Goal: Communication & Community: Answer question/provide support

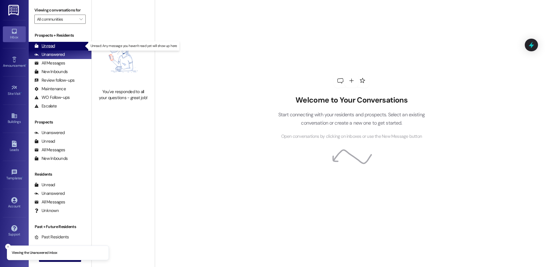
click at [63, 46] on div "Unread (0)" at bounding box center [60, 46] width 63 height 9
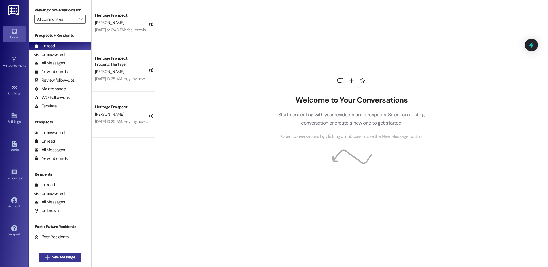
click at [52, 257] on span "New Message" at bounding box center [64, 257] width 24 height 6
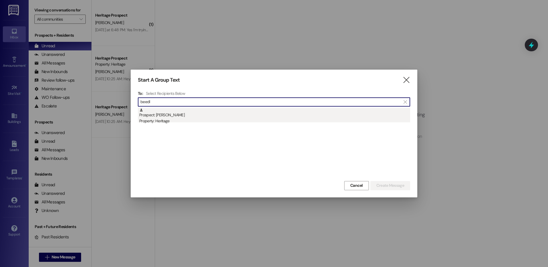
type input "beedl"
click at [164, 117] on div "Prospect: [PERSON_NAME] Property: Heritage" at bounding box center [274, 116] width 271 height 16
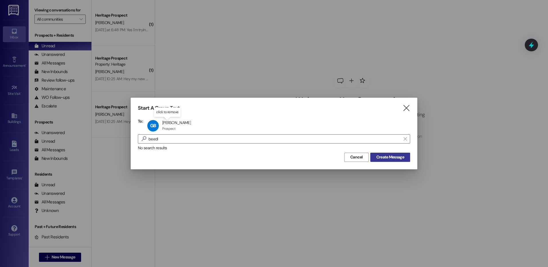
click at [377, 157] on span "Create Message" at bounding box center [391, 157] width 28 height 6
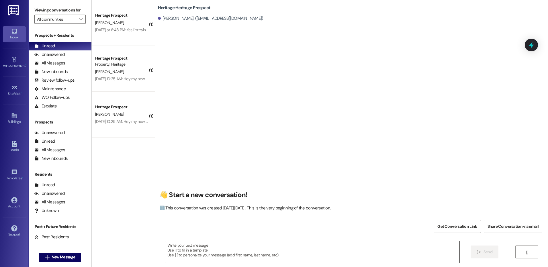
click at [184, 251] on textarea at bounding box center [312, 252] width 294 height 22
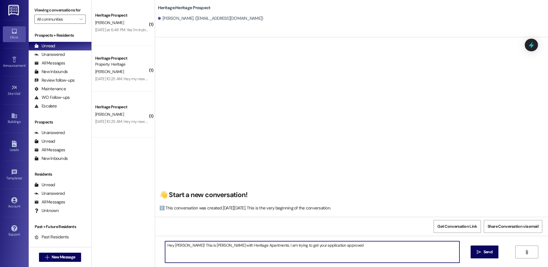
type textarea "Hey [PERSON_NAME]! This is [PERSON_NAME] with Heritage Apartments. I am trying …"
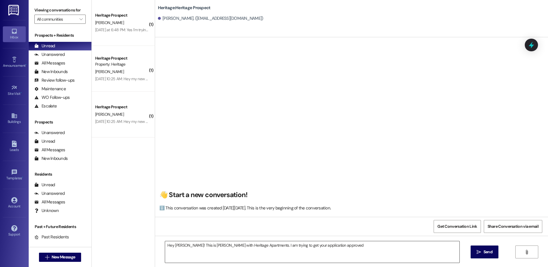
click at [332, 250] on textarea "Hey [PERSON_NAME]! This is [PERSON_NAME] with Heritage Apartments. I am trying …" at bounding box center [312, 252] width 294 height 22
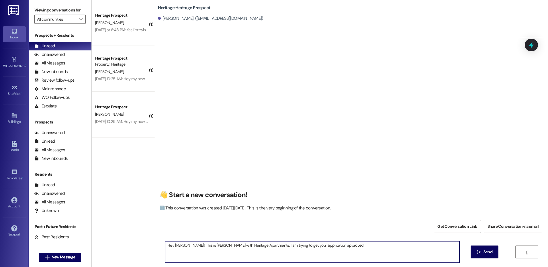
drag, startPoint x: 329, startPoint y: 246, endPoint x: 158, endPoint y: 250, distance: 171.3
click at [162, 250] on div "Hey [PERSON_NAME]! This is [PERSON_NAME] with Heritage Apartments. I am trying …" at bounding box center [309, 252] width 295 height 22
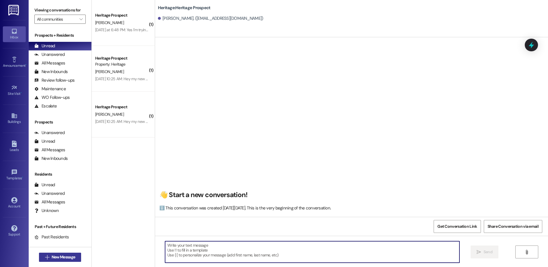
click at [77, 257] on button " New Message" at bounding box center [60, 257] width 42 height 9
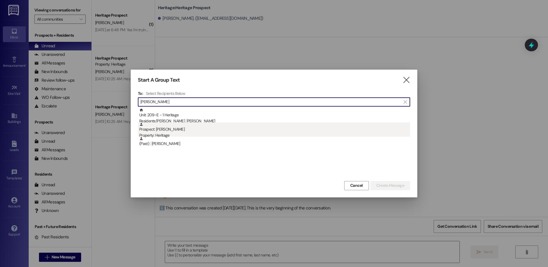
type input "[PERSON_NAME]"
click at [168, 125] on div "Prospect: [PERSON_NAME] Property: Heritage" at bounding box center [274, 130] width 271 height 16
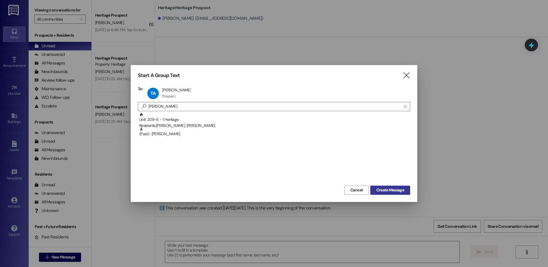
click at [387, 192] on span "Create Message" at bounding box center [391, 190] width 28 height 6
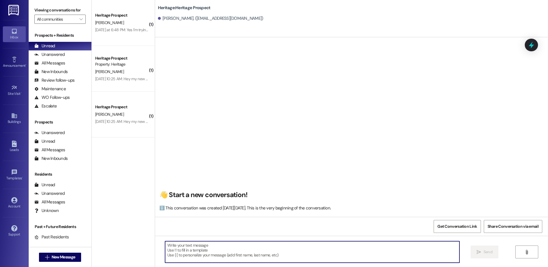
click at [179, 248] on textarea at bounding box center [312, 252] width 294 height 22
paste textarea "Hey ___! This is [PERSON_NAME] with Heritage Apartments. I see that you are so …"
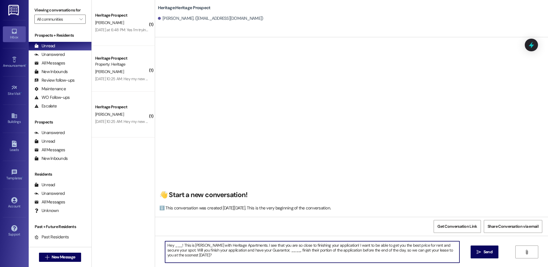
click at [173, 246] on textarea "Hey ___! This is [PERSON_NAME] with Heritage Apartments. I see that you are so …" at bounding box center [312, 252] width 294 height 22
click at [260, 250] on textarea "Hey [PERSON_NAME]! This is [PERSON_NAME] with Heritage Apartments. I see that y…" at bounding box center [312, 252] width 294 height 22
type textarea "Hey [PERSON_NAME]! This is [PERSON_NAME] with Heritage Apartments. I see that y…"
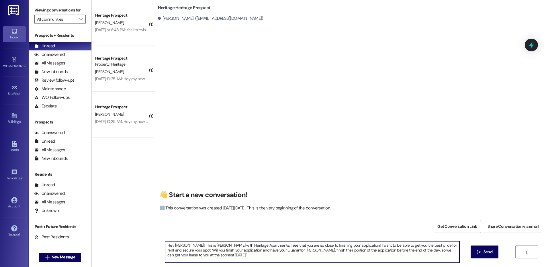
click at [244, 240] on div "Hey [PERSON_NAME]! This is [PERSON_NAME] with Heritage Apartments. I see that y…" at bounding box center [351, 257] width 393 height 43
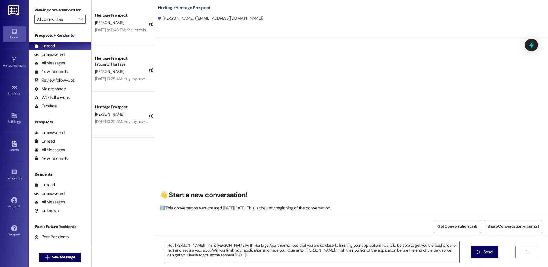
click at [244, 240] on div "Hey [PERSON_NAME]! This is [PERSON_NAME] with Heritage Apartments. I see that y…" at bounding box center [351, 257] width 393 height 43
click at [238, 251] on textarea "Hey [PERSON_NAME]! This is [PERSON_NAME] with Heritage Apartments. I see that y…" at bounding box center [312, 252] width 294 height 22
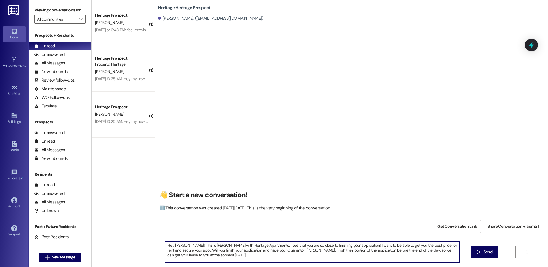
click at [238, 251] on textarea "Hey [PERSON_NAME]! This is [PERSON_NAME] with Heritage Apartments. I see that y…" at bounding box center [312, 252] width 294 height 22
click at [494, 253] on button " Send" at bounding box center [485, 252] width 28 height 13
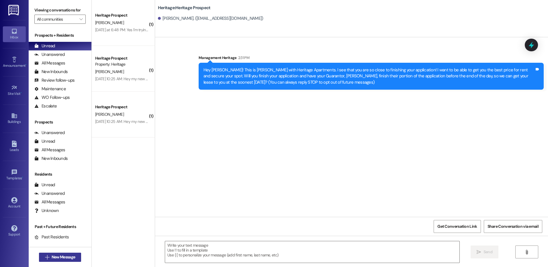
click at [46, 261] on button " New Message" at bounding box center [60, 257] width 42 height 9
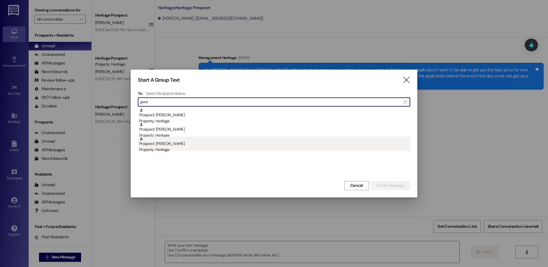
type input "gwe"
click at [233, 145] on div "Prospect: [PERSON_NAME] Property: Heritage" at bounding box center [274, 145] width 271 height 16
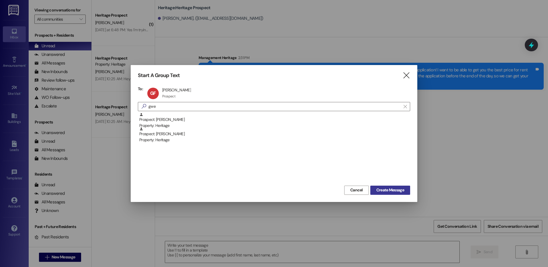
click at [391, 195] on div "Start A Group Text  To: GF [PERSON_NAME] [PERSON_NAME] Prospect Prospect click…" at bounding box center [274, 133] width 287 height 137
click at [387, 191] on span "Create Message" at bounding box center [391, 190] width 28 height 6
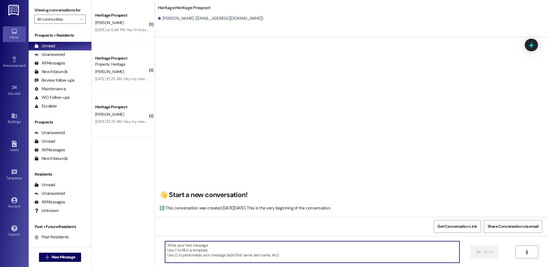
click at [217, 245] on textarea at bounding box center [312, 252] width 294 height 22
paste textarea "Hi ____! This is [PERSON_NAME] with Heritage Apartments. I just sent your ____ …"
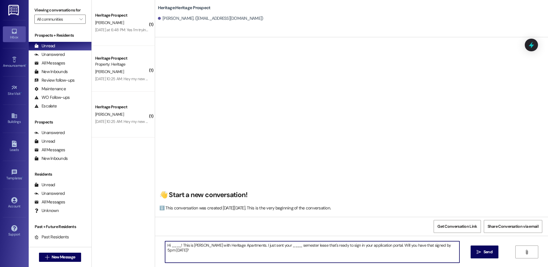
click at [171, 248] on textarea "Hi ____! This is [PERSON_NAME] with Heritage Apartments. I just sent your ____ …" at bounding box center [312, 252] width 294 height 22
click at [276, 245] on textarea "Hi [PERSON_NAME]! This is [PERSON_NAME] with Heritage Apartments. I just sent y…" at bounding box center [312, 252] width 294 height 22
click at [274, 245] on textarea "Hi [PERSON_NAME]! This is [PERSON_NAME] with Heritage Apartments. I just sent y…" at bounding box center [312, 252] width 294 height 22
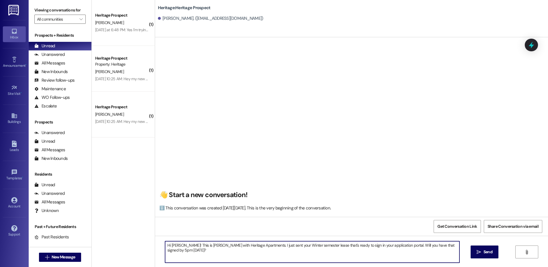
click at [274, 245] on textarea "Hi [PERSON_NAME]! This is [PERSON_NAME] with Heritage Apartments. I just sent y…" at bounding box center [312, 252] width 294 height 22
type textarea "Hi [PERSON_NAME]! This is [PERSON_NAME] with Heritage Apartments. I just sent y…"
click at [480, 256] on button " Send" at bounding box center [485, 252] width 28 height 13
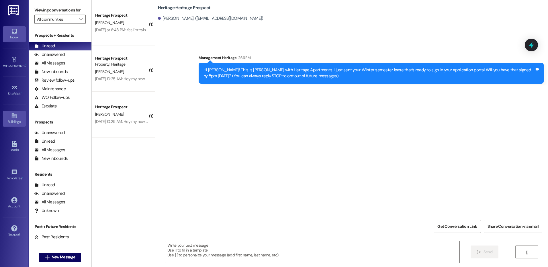
click at [13, 120] on div "Buildings" at bounding box center [14, 122] width 29 height 6
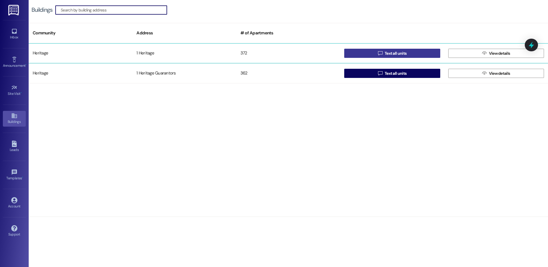
click at [418, 50] on button " Text all units" at bounding box center [392, 53] width 96 height 9
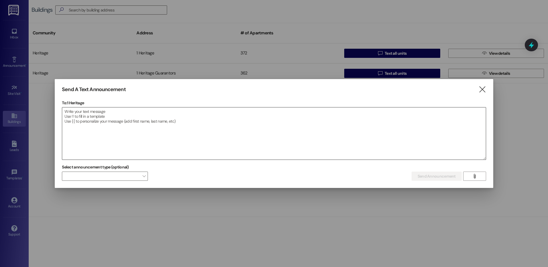
click at [102, 128] on textarea at bounding box center [274, 134] width 424 height 52
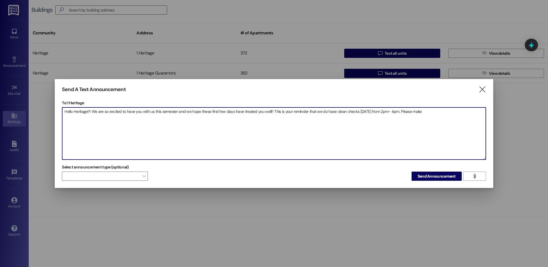
click at [438, 112] on textarea "Hello Heritage!!! We are so excited to have you with us this semester and we ho…" at bounding box center [274, 134] width 424 height 52
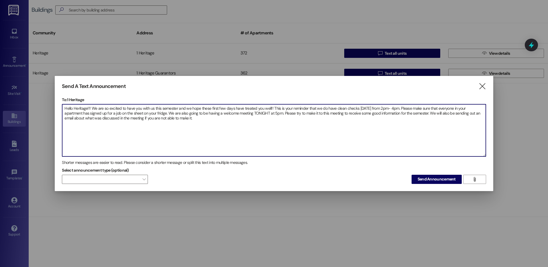
click at [214, 123] on textarea "Hello Heritage!!! We are so excited to have you with us this semester and we ho…" at bounding box center [274, 130] width 424 height 52
drag, startPoint x: 273, startPoint y: 118, endPoint x: 62, endPoint y: 100, distance: 212.1
click at [62, 100] on div "Send A Text Announcement  To: 1 Heritage  Drop image file here Hello Heritage…" at bounding box center [274, 133] width 439 height 115
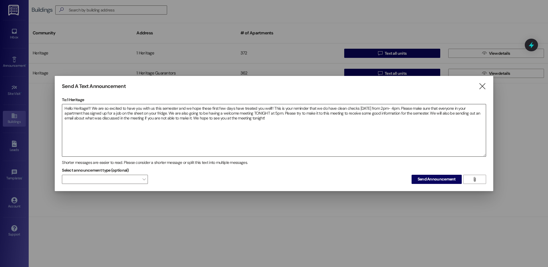
drag, startPoint x: 315, startPoint y: 130, endPoint x: 309, endPoint y: 127, distance: 6.4
click at [315, 130] on textarea "Hello Heritage!!! We are so excited to have you with us this semester and we ho…" at bounding box center [274, 130] width 424 height 52
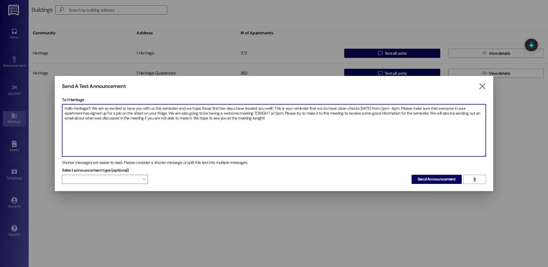
click at [295, 123] on textarea "Hello Heritage!!! We are so excited to have you with us this semester and we ho…" at bounding box center [274, 130] width 424 height 52
drag, startPoint x: 269, startPoint y: 121, endPoint x: 38, endPoint y: 106, distance: 231.4
click at [38, 106] on div "Send A Text Announcement  To: 1 Heritage  Drop image file here Hello Heritage…" at bounding box center [274, 133] width 548 height 267
paste textarea "We’re excited to have you with us this semester and hope your first few days ha…"
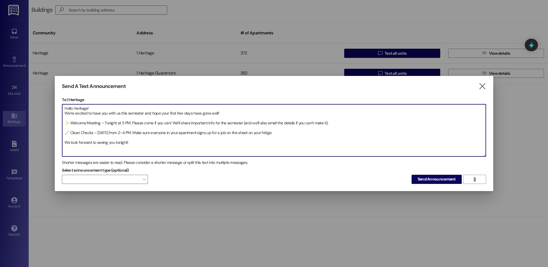
click at [284, 134] on textarea "Hello Heritage! We’re excited to have you with us this semester and hope your f…" at bounding box center [274, 130] width 424 height 52
drag, startPoint x: 117, startPoint y: 124, endPoint x: 106, endPoint y: 124, distance: 11.8
click at [106, 124] on textarea "Hello Heritage! We’re excited to have you with us this semester and hope your f…" at bounding box center [274, 130] width 424 height 52
drag, startPoint x: 115, startPoint y: 133, endPoint x: 99, endPoint y: 133, distance: 16.3
click at [99, 133] on textarea "Hello Heritage! We’re excited to have you with us this semester and hope your f…" at bounding box center [274, 130] width 424 height 52
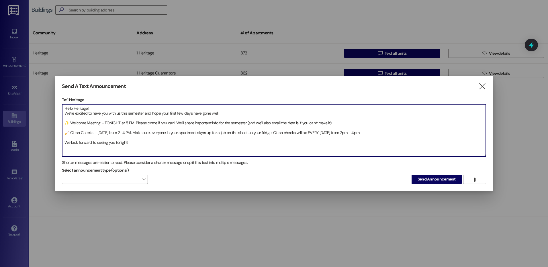
type textarea "Hello Heritage! We’re excited to have you with us this semester and hope your f…"
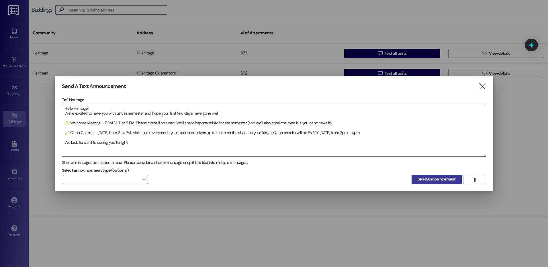
click at [426, 176] on span "Send Announcement" at bounding box center [437, 179] width 38 height 6
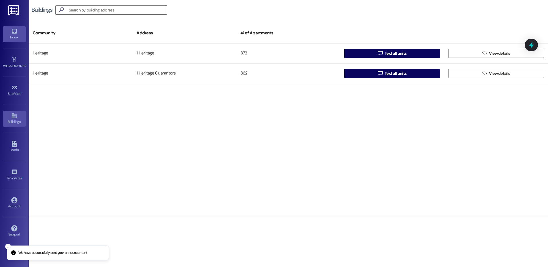
click at [17, 34] on icon at bounding box center [14, 31] width 6 height 6
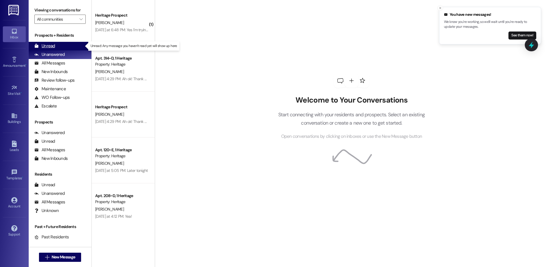
click at [58, 46] on div "Unread (0)" at bounding box center [60, 46] width 63 height 9
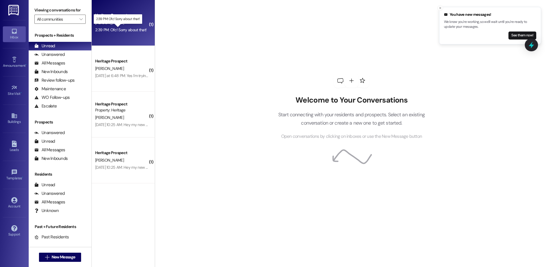
click at [120, 31] on div "2:39 PM: Ofc! Sorry about that! 2:39 PM: Ofc! Sorry about that!" at bounding box center [120, 29] width 51 height 5
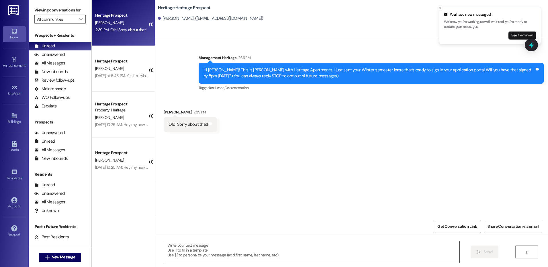
click at [186, 247] on textarea at bounding box center [312, 252] width 294 height 22
paste textarea "Thanks for getting your lease signed! All that is left to secure your lease is …"
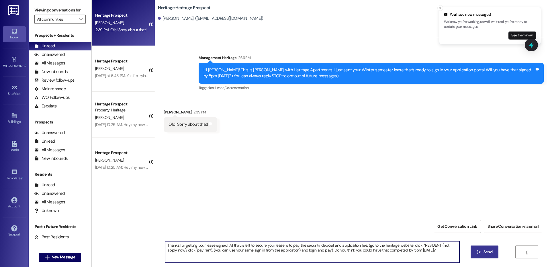
type textarea "Thanks for getting your lease signed! All that is left to secure your lease is …"
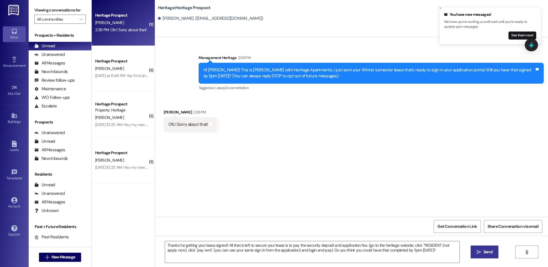
click at [477, 254] on icon "" at bounding box center [479, 252] width 4 height 5
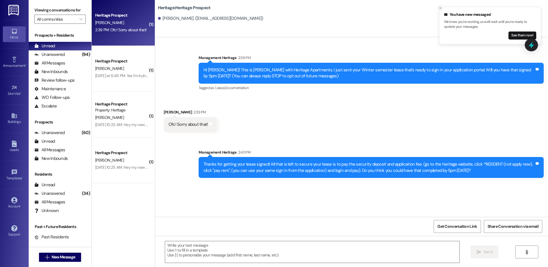
click at [442, 8] on icon "Close toast" at bounding box center [440, 7] width 3 height 3
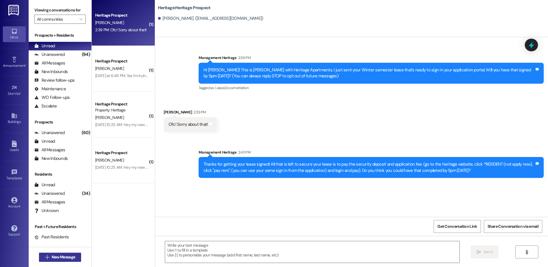
click at [67, 260] on span "New Message" at bounding box center [64, 257] width 24 height 6
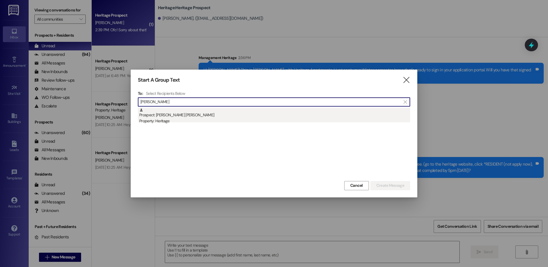
type input "brogan"
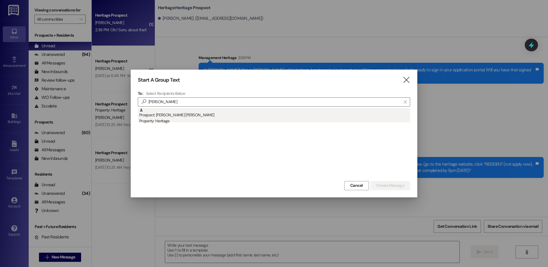
click at [208, 124] on div "Property: Heritage" at bounding box center [274, 121] width 271 height 6
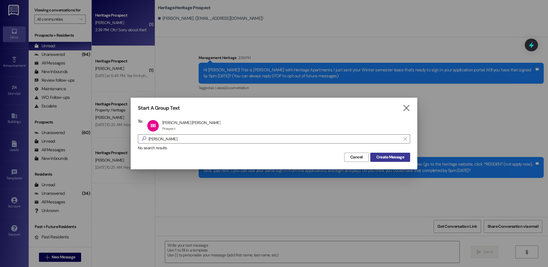
click at [378, 155] on span "Create Message" at bounding box center [391, 157] width 28 height 6
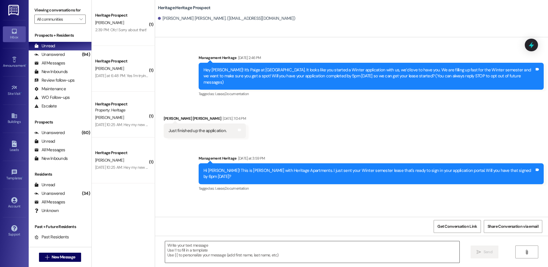
click at [197, 253] on textarea at bounding box center [312, 252] width 294 height 22
paste textarea "Hi ___! This is Paige with Heritage Apartments. Thanks for getting your lease s…"
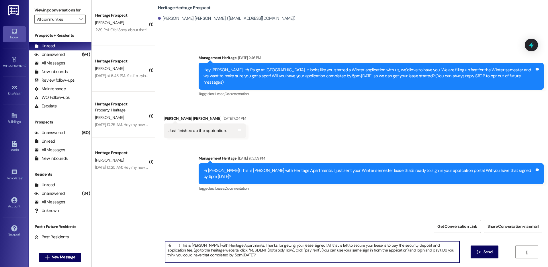
click at [170, 244] on textarea "Hi ___! This is Paige with Heritage Apartments. Thanks for getting your lease s…" at bounding box center [312, 252] width 294 height 22
click at [172, 242] on textarea "Hi Brogan! This is Paige with Heritage Apartments. Thanks for getting your leas…" at bounding box center [312, 252] width 294 height 22
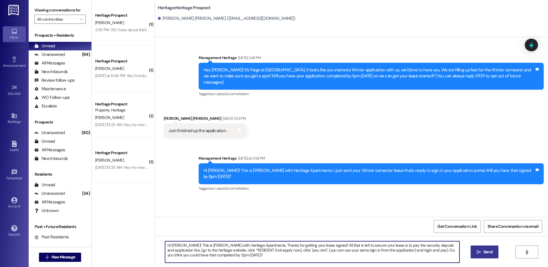
type textarea "Hi Brogan! This is Paige with Heritage Apartments. Thanks for getting your leas…"
click at [480, 247] on button " Send" at bounding box center [485, 252] width 28 height 13
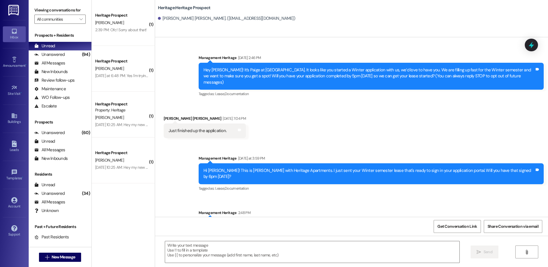
click at [104, 69] on span "H. Monson" at bounding box center [109, 68] width 29 height 5
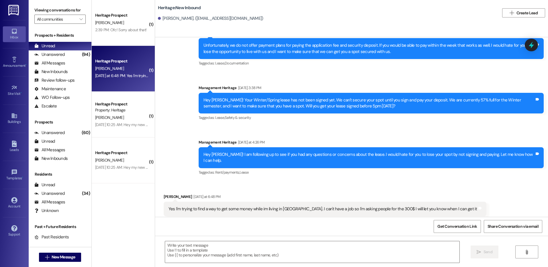
scroll to position [507, 0]
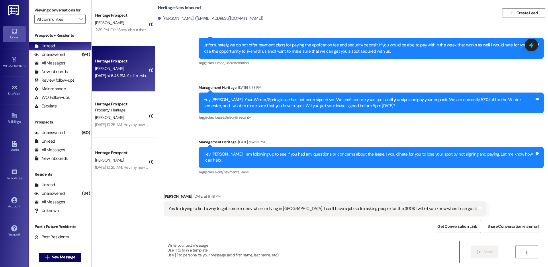
click at [214, 247] on textarea at bounding box center [312, 252] width 294 height 22
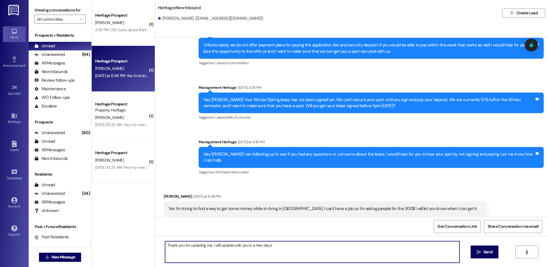
click at [214, 247] on textarea "Thank you for updating me. I will update with you in a few days." at bounding box center [312, 252] width 294 height 22
type textarea "Thank you for updating me. I will update with you in a few days."
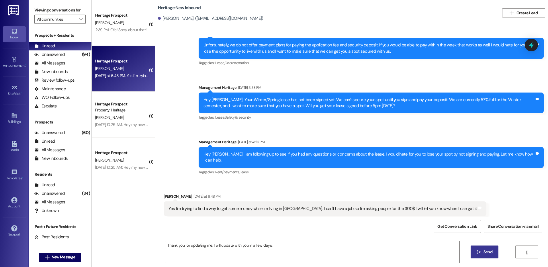
click at [489, 258] on button " Send" at bounding box center [485, 252] width 28 height 13
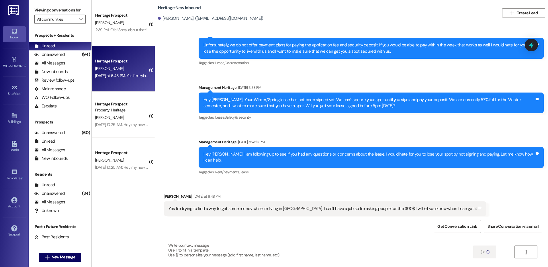
scroll to position [506, 0]
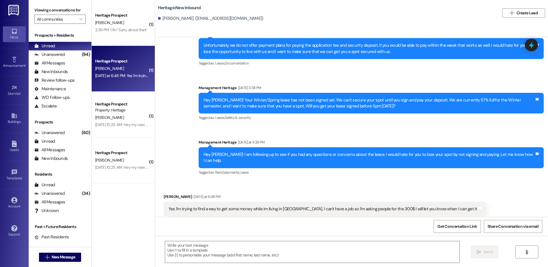
click at [331, 206] on div "Yes I'm trying to find a way to get some money while im living in Mexico. I can…" at bounding box center [323, 209] width 309 height 6
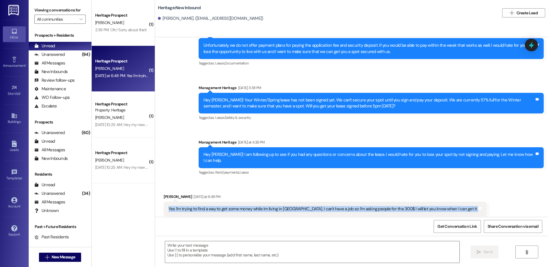
click at [331, 206] on div "Yes I'm trying to find a way to get some money while im living in Mexico. I can…" at bounding box center [323, 209] width 309 height 6
copy div "Yes I'm trying to find a way to get some money while im living in Mexico. I can…"
click at [68, 259] on span "New Message" at bounding box center [64, 257] width 24 height 6
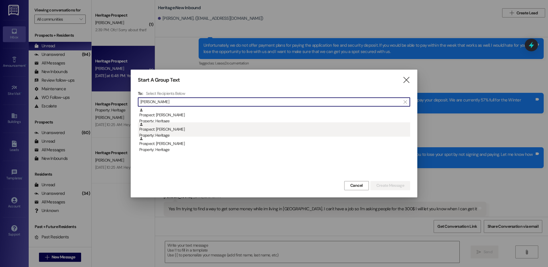
type input "tucker"
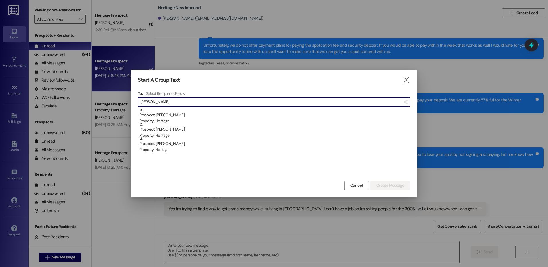
drag, startPoint x: 225, startPoint y: 131, endPoint x: 243, endPoint y: 146, distance: 23.5
click at [225, 132] on div "Prospect: Olivia Tucker Property: Heritage" at bounding box center [274, 130] width 271 height 16
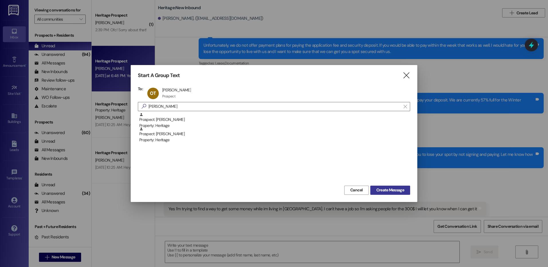
click at [387, 188] on span "Create Message" at bounding box center [391, 190] width 28 height 6
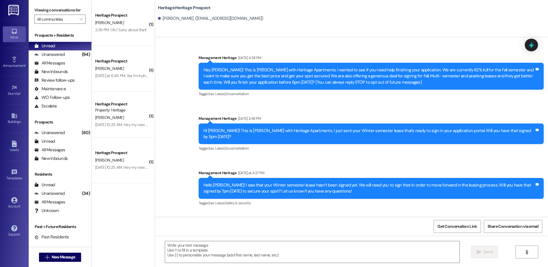
scroll to position [0, 0]
click at [190, 247] on textarea at bounding box center [312, 252] width 294 height 22
paste textarea "Hey ___! Your ___ lease has not been signed yet. We can't secure your spot unti…"
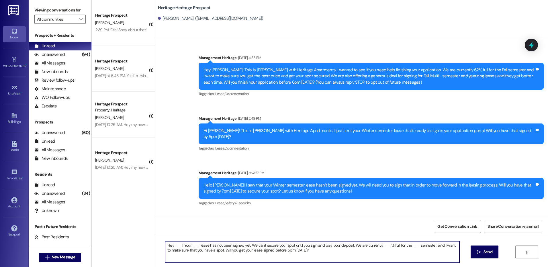
click at [174, 245] on textarea "Hey ___! Your ___ lease has not been signed yet. We can't secure your spot unti…" at bounding box center [312, 252] width 294 height 22
click at [193, 249] on textarea "Hey Olivia! Your ___ lease has not been signed yet. We can't secure your spot u…" at bounding box center [312, 252] width 294 height 22
click at [192, 246] on textarea "Hey Olivia! Your ___ lease has not been signed yet. We can't secure your spot u…" at bounding box center [312, 252] width 294 height 22
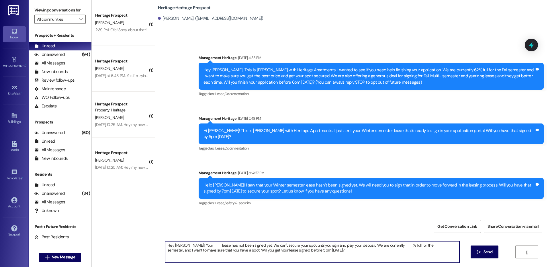
click at [192, 246] on textarea "Hey Olivia! Your ___ lease has not been signed yet. We can't secure your spot u…" at bounding box center [312, 252] width 294 height 22
click at [386, 247] on textarea "Hey Olivia! Your Winter lease has not been signed yet. We can't secure your spo…" at bounding box center [312, 252] width 294 height 22
click at [413, 246] on textarea "Hey Olivia! Your Winter lease has not been signed yet. We can't secure your spo…" at bounding box center [312, 252] width 294 height 22
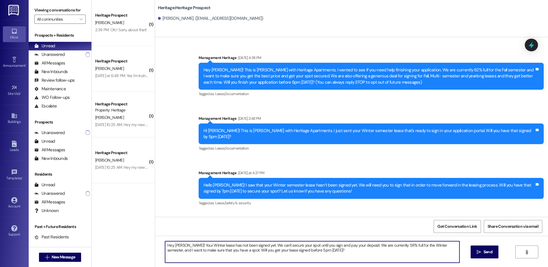
click at [385, 248] on textarea "Hey Olivia! Your Winter lease has not been signed yet. We can't secure your spo…" at bounding box center [312, 252] width 294 height 22
type textarea "Hey Olivia! Your Winter lease has not been signed yet. We can't secure your spo…"
click at [479, 253] on icon "" at bounding box center [479, 252] width 4 height 5
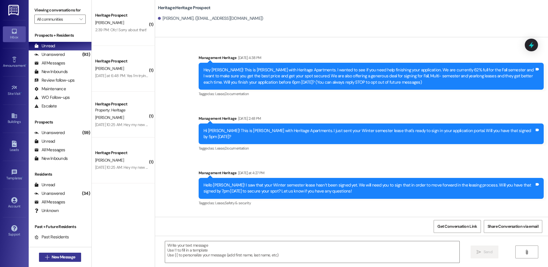
click at [65, 255] on span "New Message" at bounding box center [64, 257] width 24 height 6
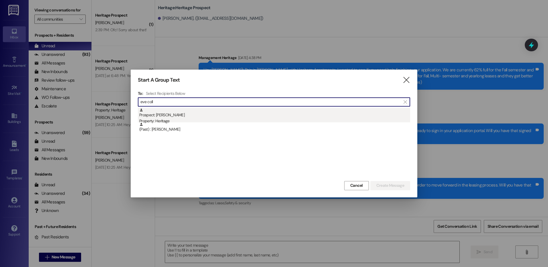
type input "eve coll"
click at [210, 110] on div "Prospect: Eve Collins Property: Heritage" at bounding box center [274, 116] width 271 height 16
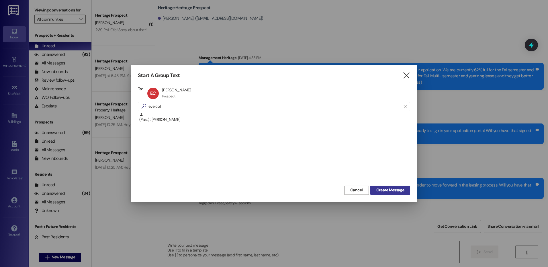
click at [373, 186] on button "Create Message" at bounding box center [390, 190] width 40 height 9
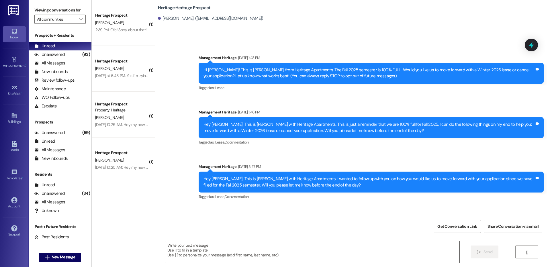
click at [210, 249] on textarea at bounding box center [312, 252] width 294 height 22
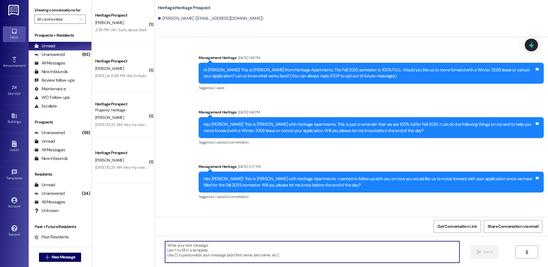
paste textarea "Hi ____! This is Paige with Heritage Apartments. I just sent your ____ semester…"
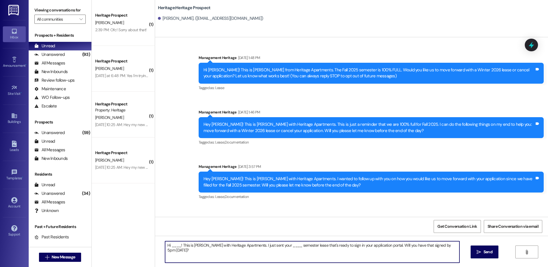
click at [173, 244] on textarea "Hi ____! This is Paige with Heritage Apartments. I just sent your ____ semester…" at bounding box center [312, 252] width 294 height 22
click at [268, 245] on textarea "Hi Eve! This is Paige with Heritage Apartments. I just sent your ____ semester …" at bounding box center [312, 252] width 294 height 22
click at [405, 250] on textarea "Hi Eve! This is Paige with Heritage Apartments. I just sent your Winter semeste…" at bounding box center [312, 252] width 294 height 22
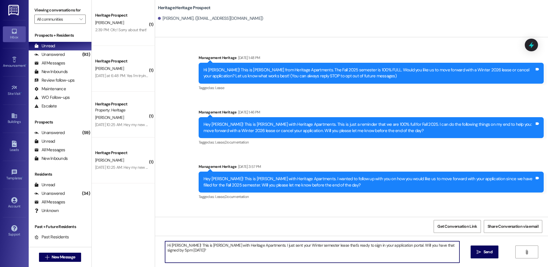
click at [405, 251] on textarea "Hi Eve! This is Paige with Heritage Apartments. I just sent your Winter semeste…" at bounding box center [312, 252] width 294 height 22
click at [406, 251] on textarea "Hi Eve! This is Paige with Heritage Apartments. I just sent your Winter semeste…" at bounding box center [312, 252] width 294 height 22
type textarea "Hi Eve! This is Paige with Heritage Apartments. I just sent your Winter semeste…"
click at [488, 256] on button " Send" at bounding box center [485, 252] width 28 height 13
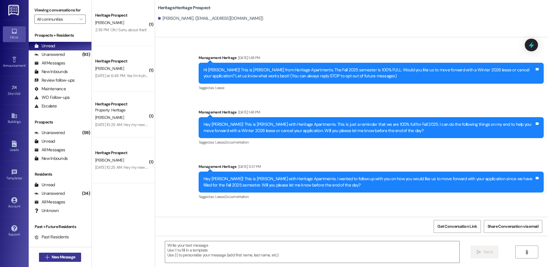
click at [70, 260] on span "New Message" at bounding box center [64, 257] width 24 height 6
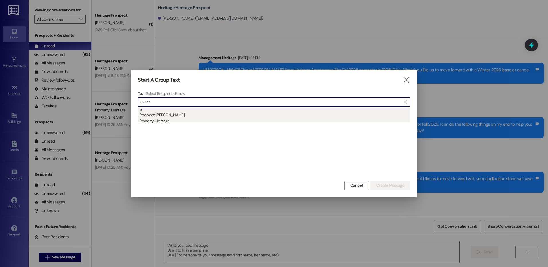
type input "avree"
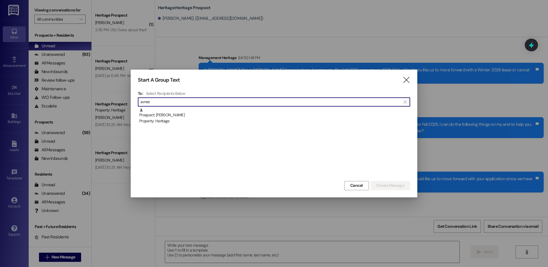
drag, startPoint x: 199, startPoint y: 115, endPoint x: 212, endPoint y: 117, distance: 13.3
click at [200, 115] on div "Prospect: Avree Jensen Property: Heritage" at bounding box center [274, 116] width 271 height 16
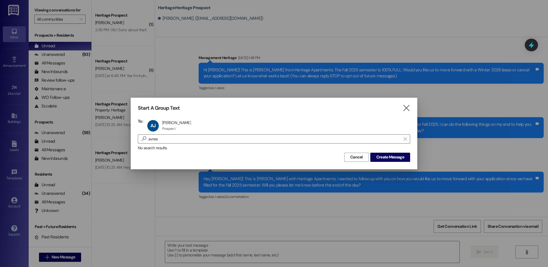
drag, startPoint x: 383, startPoint y: 155, endPoint x: 356, endPoint y: 132, distance: 35.8
click at [383, 155] on span "Create Message" at bounding box center [391, 157] width 28 height 6
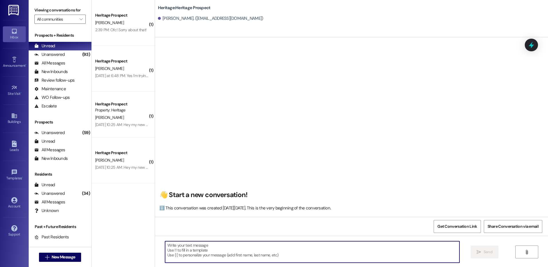
click at [175, 249] on textarea at bounding box center [312, 252] width 294 height 22
paste textarea "Hey ___! It’s Paige at Heritage Apartments. It looks like you started a ____ ap…"
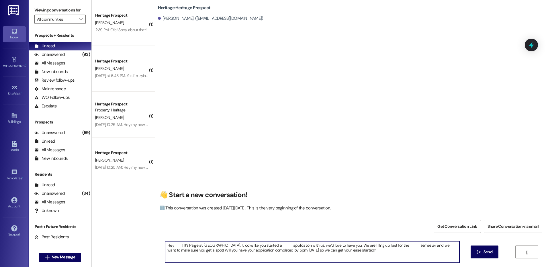
click at [170, 246] on textarea "Hey ___! It’s Paige at Heritage Apartments. It looks like you started a ____ ap…" at bounding box center [312, 252] width 294 height 22
click at [174, 245] on textarea "Hey ___! It’s Paige at Heritage Apartments. It looks like you started a ____ ap…" at bounding box center [312, 252] width 294 height 22
click at [284, 245] on textarea "Hey Avree! It’s Paige at Heritage Apartments. It looks like you started a ____ …" at bounding box center [312, 252] width 294 height 22
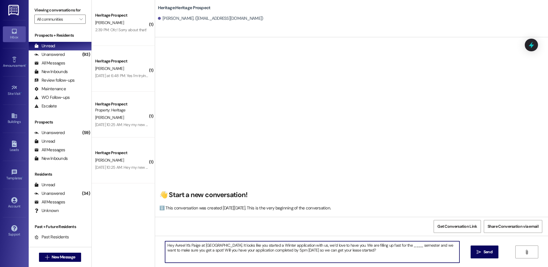
click at [409, 245] on textarea "Hey Avree! It’s Paige at Heritage Apartments. It looks like you started a Winte…" at bounding box center [312, 252] width 294 height 22
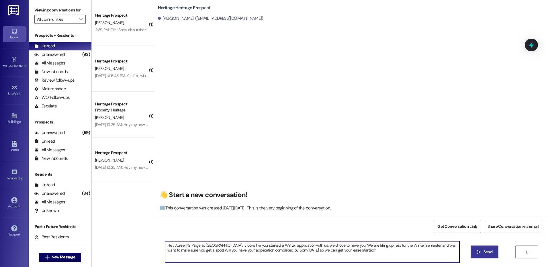
type textarea "Hey Avree! It’s Paige at Heritage Apartments. It looks like you started a Winte…"
click at [489, 258] on button " Send" at bounding box center [485, 252] width 28 height 13
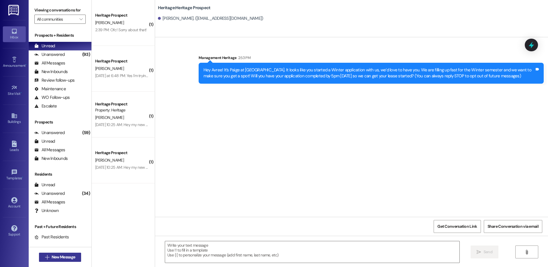
click at [54, 256] on span "New Message" at bounding box center [64, 257] width 24 height 6
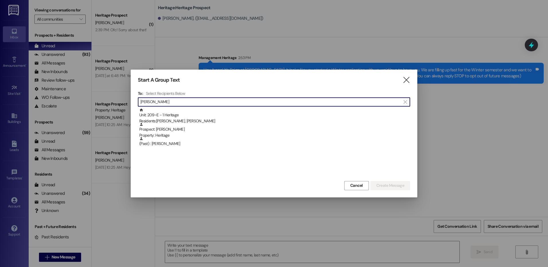
drag, startPoint x: 154, startPoint y: 103, endPoint x: 137, endPoint y: 104, distance: 17.5
click at [137, 104] on div "Start A Group Text  To: Select Recipients Below  adamson  Unit: 209~E - 1 He…" at bounding box center [274, 134] width 287 height 128
type input "chelsea"
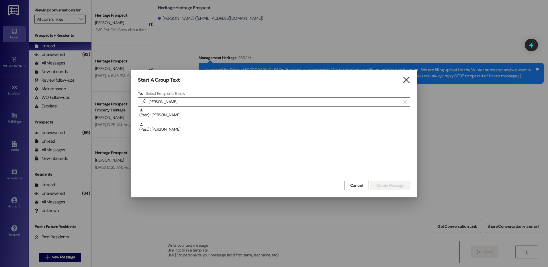
click at [405, 80] on icon "" at bounding box center [407, 80] width 8 height 6
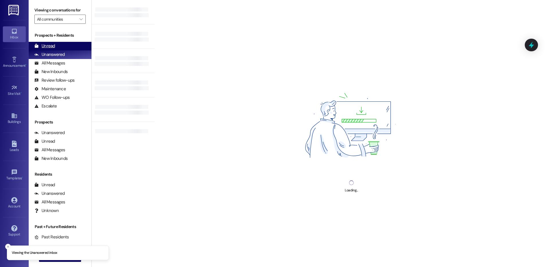
click at [66, 46] on div "Unread (0)" at bounding box center [60, 46] width 63 height 9
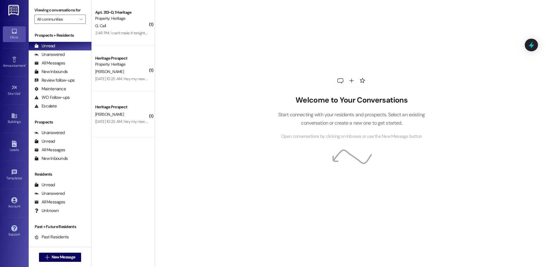
click at [69, 252] on div " New Message" at bounding box center [60, 257] width 42 height 14
click at [65, 256] on span "New Message" at bounding box center [64, 257] width 24 height 6
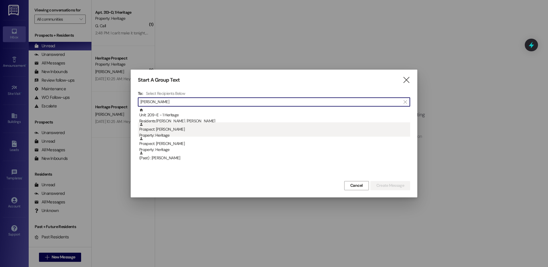
type input "[PERSON_NAME]"
click at [179, 130] on div "Prospect: Chelsea Adamson Property: Heritage" at bounding box center [274, 130] width 271 height 16
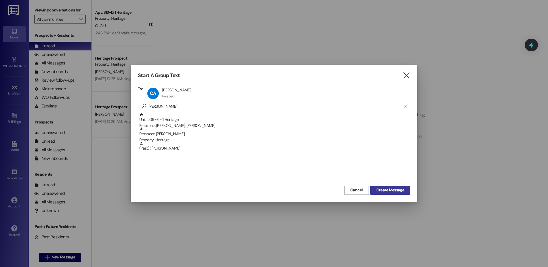
click at [374, 187] on button "Create Message" at bounding box center [390, 190] width 40 height 9
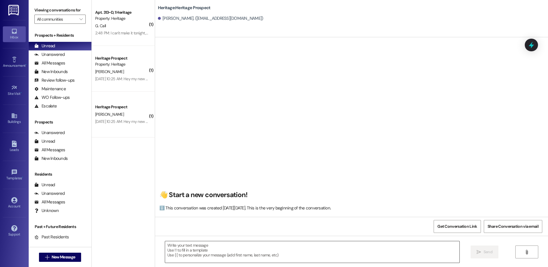
click at [165, 250] on textarea at bounding box center [312, 252] width 294 height 22
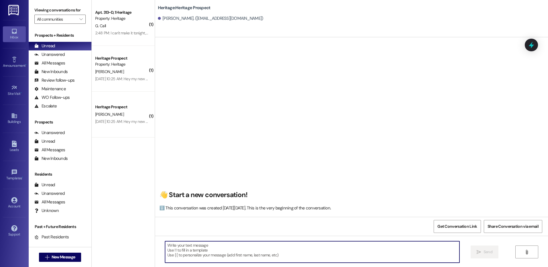
paste textarea "Hey Avree! It’s Paige at [GEOGRAPHIC_DATA]. It looks like you started a Winter …"
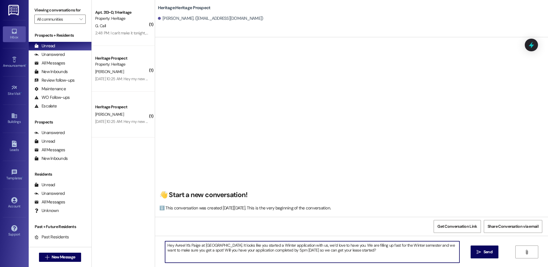
click at [171, 245] on textarea "Hey Avree! It’s Paige at [GEOGRAPHIC_DATA]. It looks like you started a Winter …" at bounding box center [312, 252] width 294 height 22
click at [395, 255] on textarea "Hey Chelsea! It’s Paige at Heritage Apartments. It looks like you started a Win…" at bounding box center [312, 252] width 294 height 22
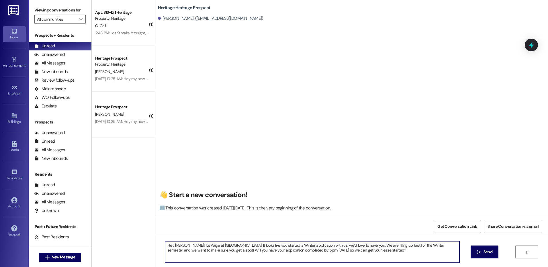
click at [395, 255] on textarea "Hey Chelsea! It’s Paige at Heritage Apartments. It looks like you started a Win…" at bounding box center [312, 252] width 294 height 22
drag, startPoint x: 294, startPoint y: 244, endPoint x: 283, endPoint y: 242, distance: 11.4
click at [283, 242] on textarea "Hey Chelsea! It’s Paige at Heritage Apartments. It looks like you started a Win…" at bounding box center [312, 252] width 294 height 22
click at [303, 248] on textarea "Hey Chelsea! It’s Paige at Heritage Apartments. It looks like you started an ap…" at bounding box center [312, 252] width 294 height 22
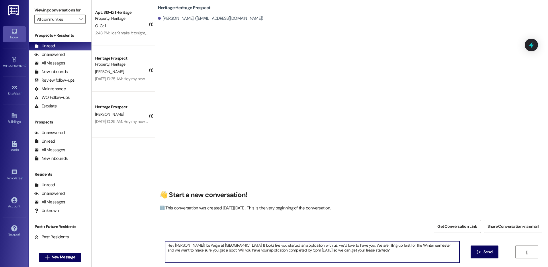
click at [303, 248] on textarea "Hey Chelsea! It’s Paige at Heritage Apartments. It looks like you started an ap…" at bounding box center [312, 252] width 294 height 22
type textarea "Hey Chelsea! It’s Paige at Heritage Apartments. It looks like you started an ap…"
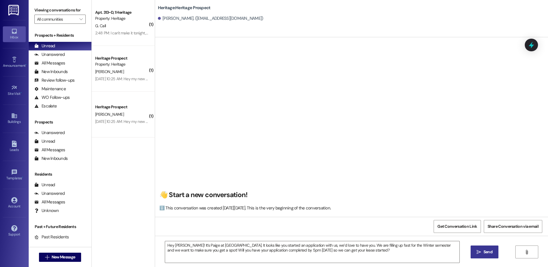
click at [483, 256] on button " Send" at bounding box center [485, 252] width 28 height 13
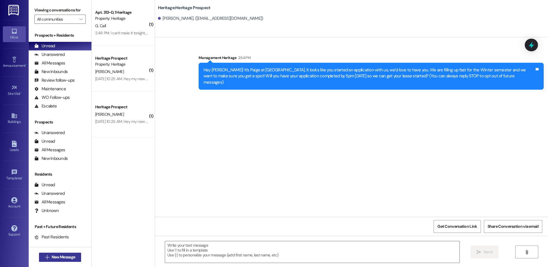
click at [78, 253] on button " New Message" at bounding box center [60, 257] width 42 height 9
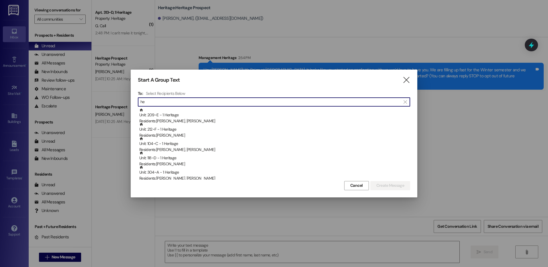
type input "h"
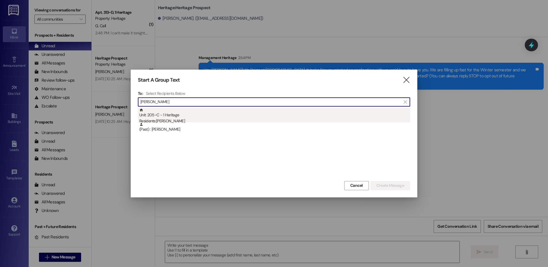
type input "lana ju"
click at [211, 115] on div "Unit: 205~C - 1 Heritage Residents: Lana Judson" at bounding box center [274, 116] width 271 height 16
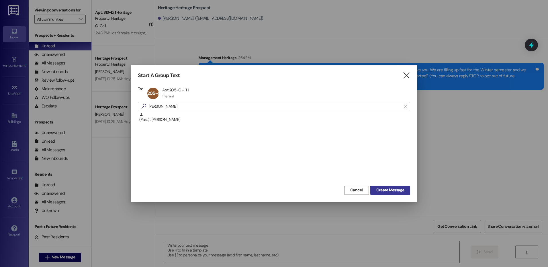
click at [397, 188] on span "Create Message" at bounding box center [391, 190] width 28 height 6
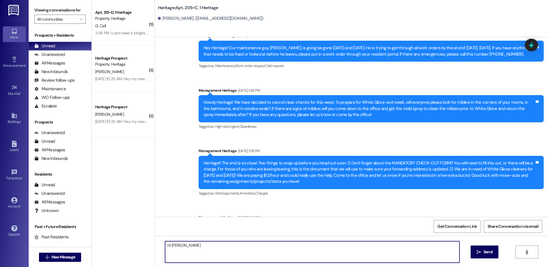
scroll to position [8433, 0]
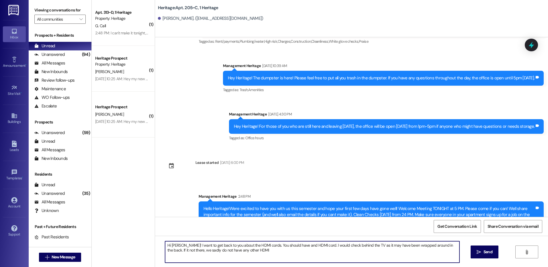
click at [250, 250] on textarea "Hi Lana! I want to get back to you about the HDMI cords. You should have and HD…" at bounding box center [312, 252] width 294 height 22
type textarea "Hi Lana! I want to get back to you about the HDMI cords. You should have and HD…"
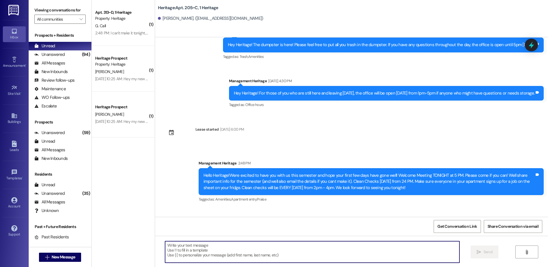
scroll to position [8479, 0]
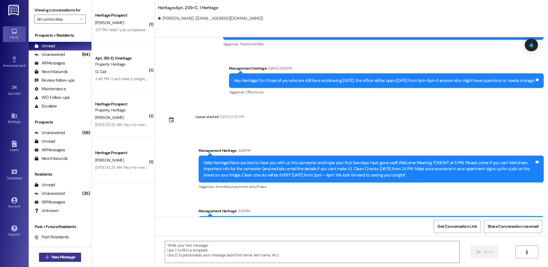
click at [59, 255] on span "New Message" at bounding box center [64, 257] width 24 height 6
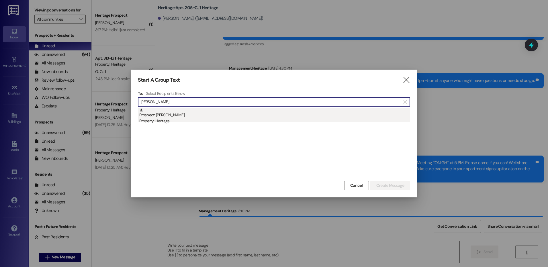
type input "tyler ada"
click at [205, 113] on div "Prospect: Tyler Adamson Property: Heritage" at bounding box center [274, 116] width 271 height 16
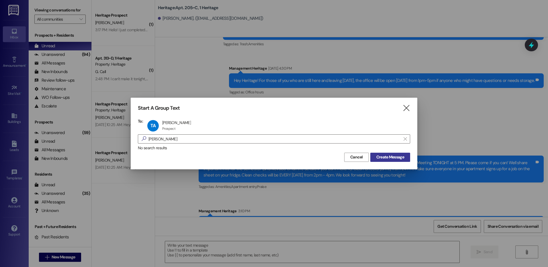
click at [391, 160] on span "Create Message" at bounding box center [391, 157] width 28 height 6
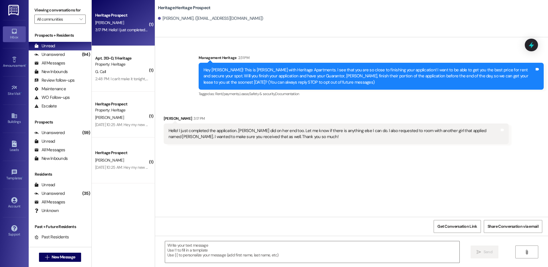
scroll to position [0, 0]
click at [192, 261] on textarea at bounding box center [312, 252] width 294 height 22
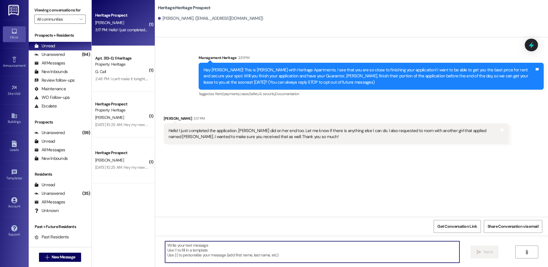
paste textarea "Hi ____! This is Paige with Heritage Apartments. I just sent your ____ semester…"
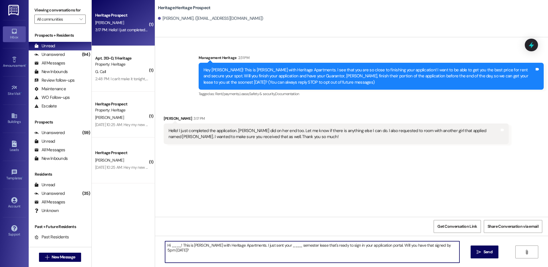
drag, startPoint x: 244, startPoint y: 245, endPoint x: 164, endPoint y: 243, distance: 80.0
click at [165, 243] on textarea "Hi ____! This is Paige with Heritage Apartments. I just sent your ____ semester…" at bounding box center [312, 252] width 294 height 22
click at [185, 246] on textarea "Hi ____! This is Paige with Heritage Apartments. I just sent your ____ semester…" at bounding box center [312, 252] width 294 height 22
drag, startPoint x: 179, startPoint y: 244, endPoint x: 244, endPoint y: 246, distance: 64.5
click at [244, 246] on textarea "Hi ____! This is Paige with Heritage Apartments. I just sent your ____ semester…" at bounding box center [312, 252] width 294 height 22
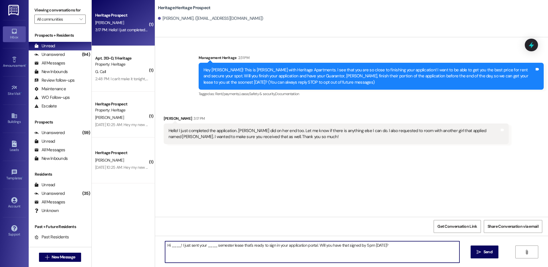
drag, startPoint x: 179, startPoint y: 246, endPoint x: 132, endPoint y: 247, distance: 46.7
click at [132, 247] on div "( 1 ) Heritage Prospect T. Adamson 3:17 PM: Hello! I just completed the applica…" at bounding box center [320, 133] width 457 height 267
click at [194, 247] on textarea "I just sent your ____ semester lease that's ready to sign in your application p…" at bounding box center [312, 252] width 294 height 22
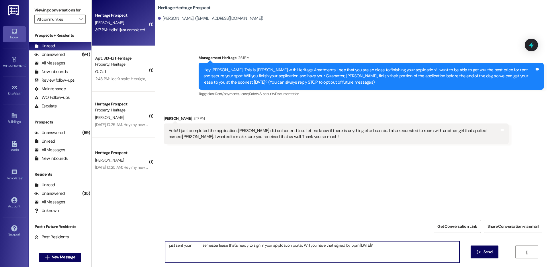
click at [194, 247] on textarea "I just sent your ____ semester lease that's ready to sign in your application p…" at bounding box center [312, 252] width 294 height 22
click at [378, 244] on textarea "I just sent your Winter semester lease that's ready to sign in your application…" at bounding box center [312, 252] width 294 height 22
type textarea "I just sent your Winter semester lease that's ready to sign in your application…"
click at [473, 250] on button " Send" at bounding box center [485, 252] width 28 height 13
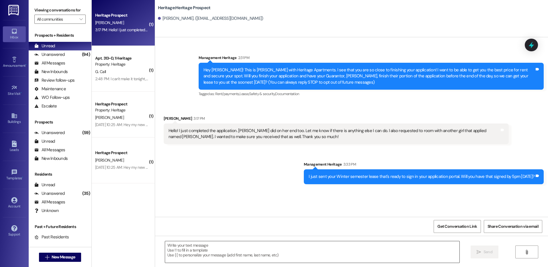
click at [191, 254] on textarea at bounding box center [312, 252] width 294 height 22
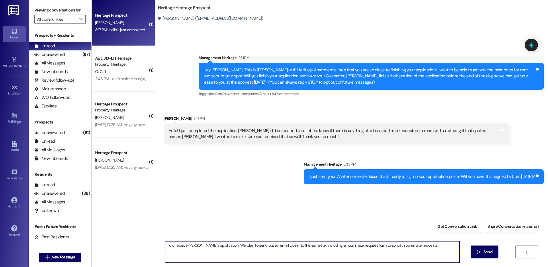
type textarea "I did receive [PERSON_NAME]'s application. We plan to send out an email closer …"
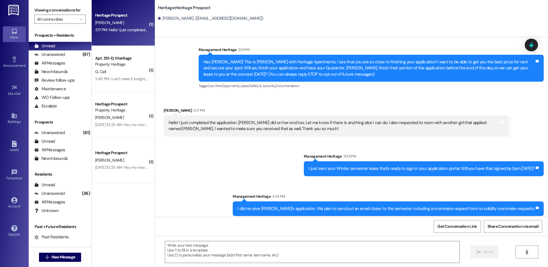
scroll to position [12, 0]
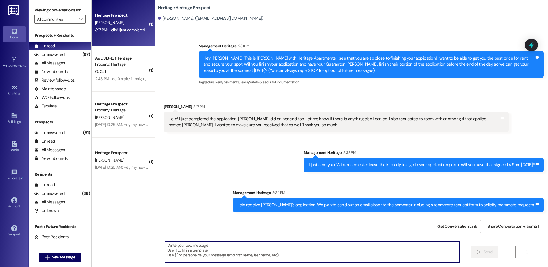
click at [60, 252] on div " New Message" at bounding box center [60, 257] width 42 height 14
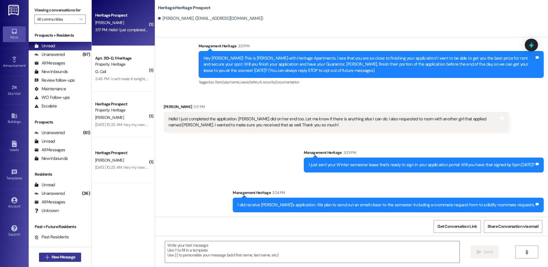
click at [59, 256] on span "New Message" at bounding box center [64, 257] width 24 height 6
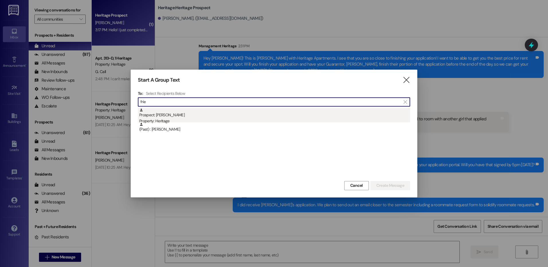
type input "frie"
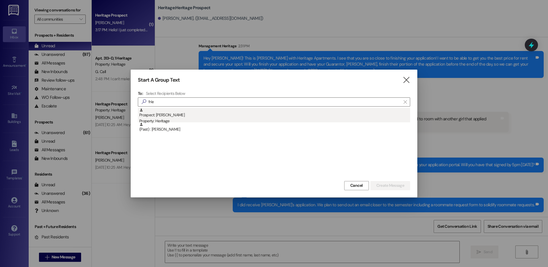
click at [212, 110] on div "Prospect: Gwen Friedrich Property: Heritage" at bounding box center [274, 116] width 271 height 16
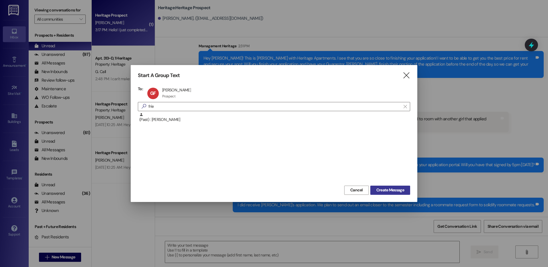
click at [385, 189] on span "Create Message" at bounding box center [391, 190] width 28 height 6
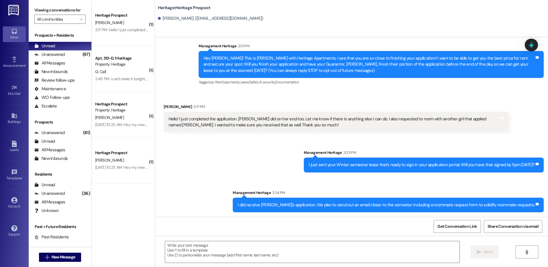
scroll to position [0, 0]
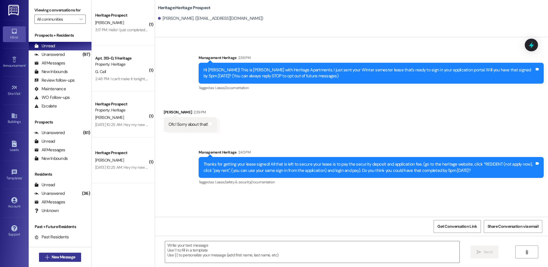
click at [50, 255] on span "New Message" at bounding box center [63, 257] width 26 height 6
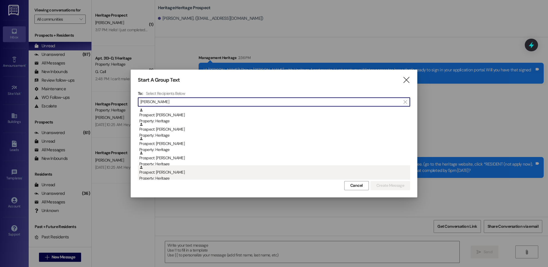
type input "bingham"
click at [309, 178] on div "Property: Heritage" at bounding box center [274, 178] width 271 height 6
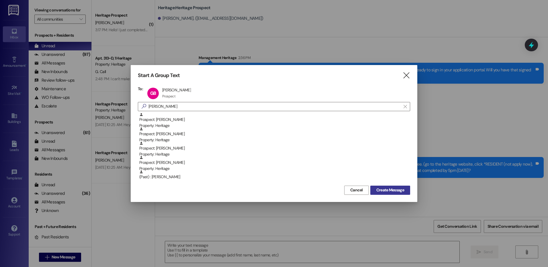
click at [373, 187] on button "Create Message" at bounding box center [390, 190] width 40 height 9
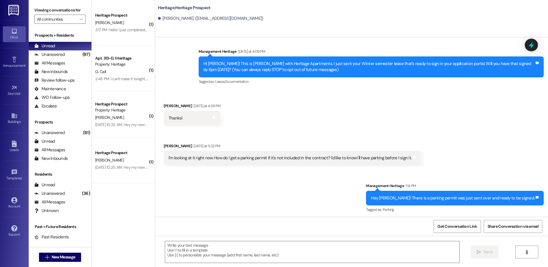
scroll to position [8, 0]
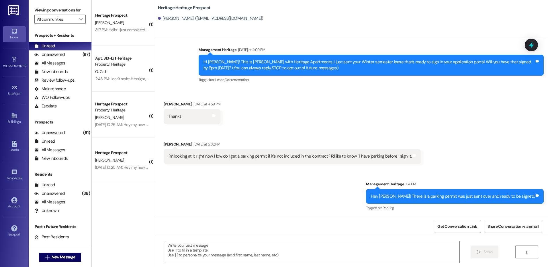
click at [227, 266] on div " Send " at bounding box center [351, 257] width 393 height 43
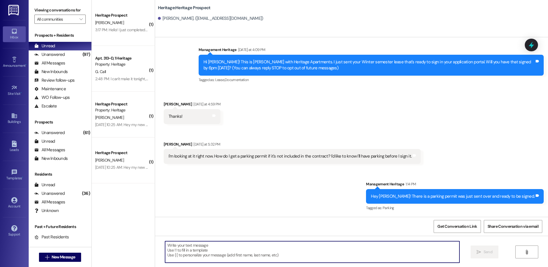
click at [222, 257] on textarea at bounding box center [312, 252] width 294 height 22
paste textarea "Thanks for getting your lease signed! All that is left to secure your lease is …"
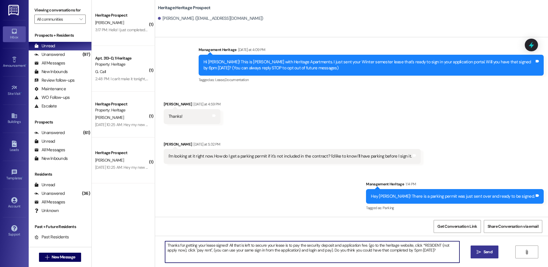
type textarea "Thanks for getting your lease signed! All that is left to secure your lease is …"
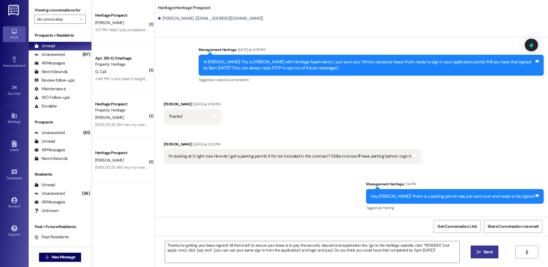
click at [485, 253] on span "Send" at bounding box center [488, 252] width 9 height 6
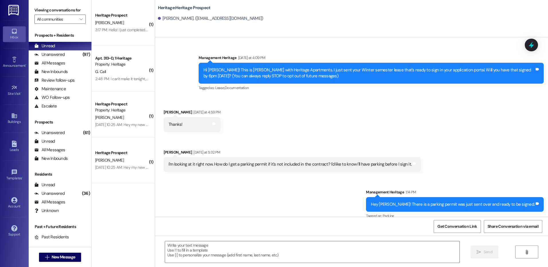
scroll to position [54, 0]
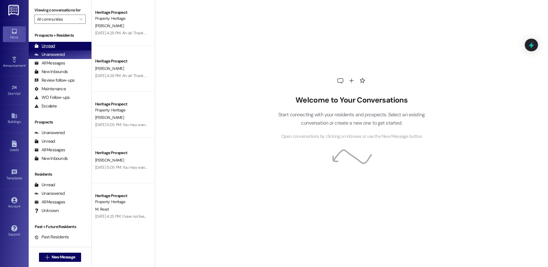
click at [60, 47] on div "Unread (0)" at bounding box center [60, 46] width 63 height 9
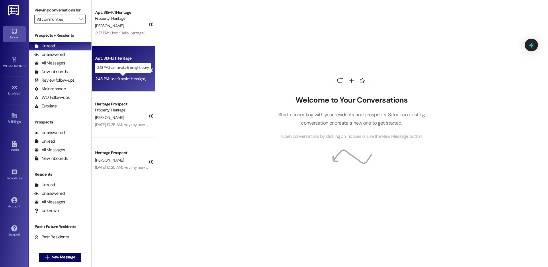
click at [138, 78] on div "2:48 PM: I can't make it tonight, sorry 2:48 PM: I can't make it tonight, sorry" at bounding box center [125, 78] width 60 height 5
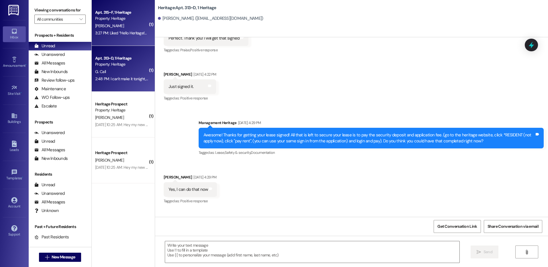
click at [122, 22] on div "Apt. 315~F, 1 Heritage Property: Heritage" at bounding box center [122, 15] width 54 height 13
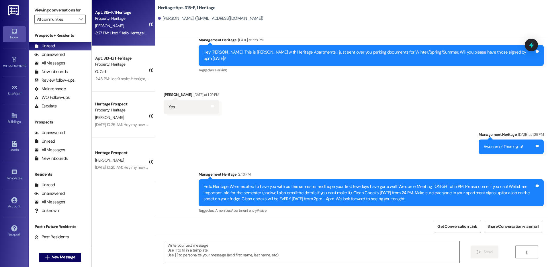
scroll to position [1021, 0]
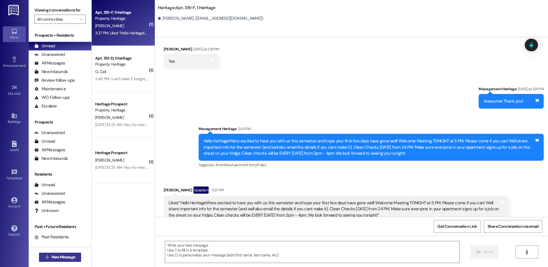
click at [49, 261] on button " New Message" at bounding box center [60, 257] width 42 height 9
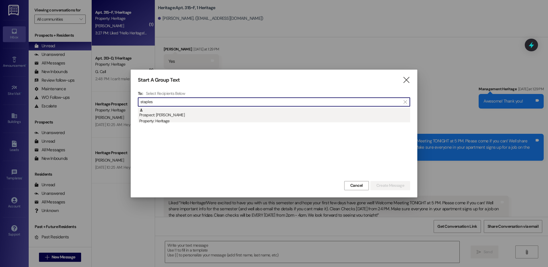
type input "staples"
click at [220, 112] on div "Prospect: Braydon staples Property: Heritage" at bounding box center [274, 116] width 271 height 16
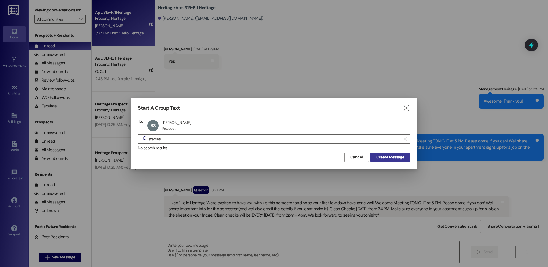
click at [383, 157] on span "Create Message" at bounding box center [391, 157] width 28 height 6
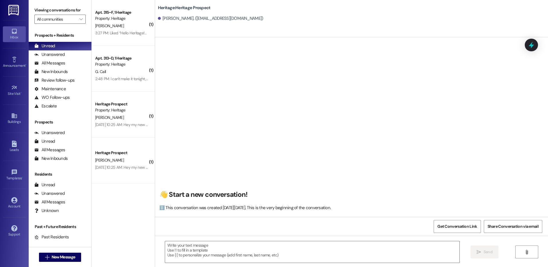
scroll to position [0, 0]
click at [207, 257] on textarea at bounding box center [312, 252] width 294 height 22
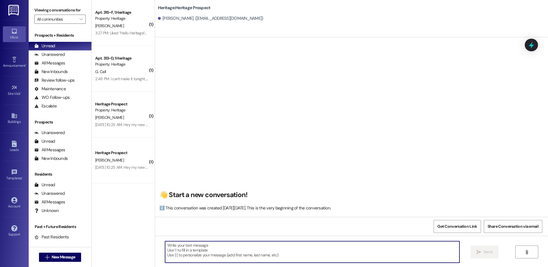
paste textarea "Hey ___. This is Paige at Heritage Apartments. Thank you for looking into our a…"
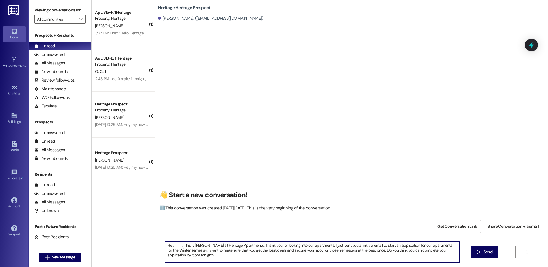
click at [173, 246] on textarea "Hey ___. This is Paige at Heritage Apartments. Thank you for looking into our a…" at bounding box center [312, 252] width 294 height 22
click at [173, 247] on textarea "Hey Braydon. This is Paige at Heritage Apartments. Thank you for looking into o…" at bounding box center [312, 252] width 294 height 22
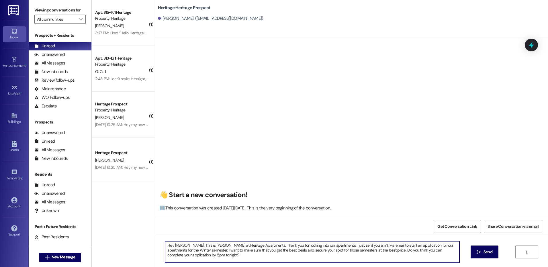
click at [182, 259] on textarea "Hey Braydon. This is Paige at Heritage Apartments. Thank you for looking into o…" at bounding box center [312, 252] width 294 height 22
click at [165, 257] on textarea "Hey Braydon. This is Paige at Heritage Apartments. Thank you for looking into o…" at bounding box center [312, 252] width 294 height 22
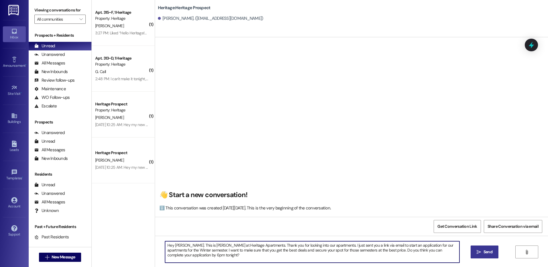
type textarea "Hey Braydon. This is Paige at Heritage Apartments. Thank you for looking into o…"
drag, startPoint x: 484, startPoint y: 251, endPoint x: 222, endPoint y: 201, distance: 266.7
click at [484, 251] on span "Send" at bounding box center [488, 252] width 9 height 6
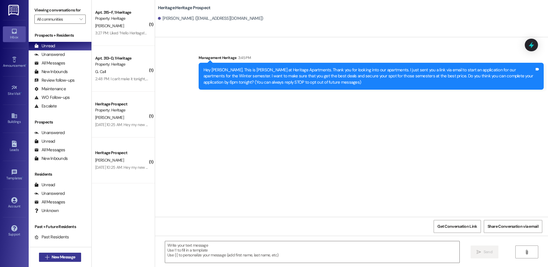
click at [44, 253] on button " New Message" at bounding box center [60, 257] width 42 height 9
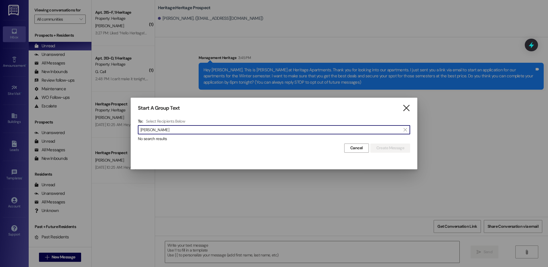
type input "emma flan"
click at [406, 108] on icon "" at bounding box center [407, 108] width 8 height 6
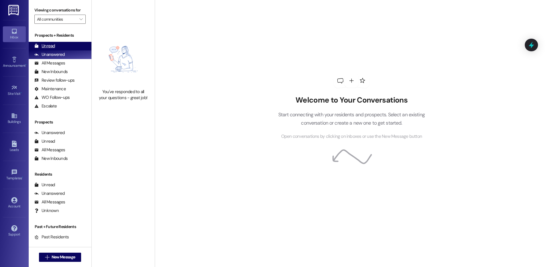
click at [48, 44] on div "Unread" at bounding box center [44, 46] width 21 height 6
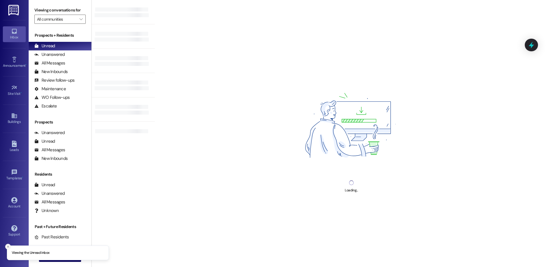
click at [7, 247] on line "Close toast" at bounding box center [8, 247] width 2 height 2
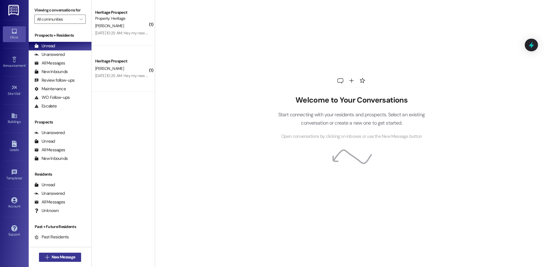
click at [52, 262] on button " New Message" at bounding box center [60, 257] width 42 height 9
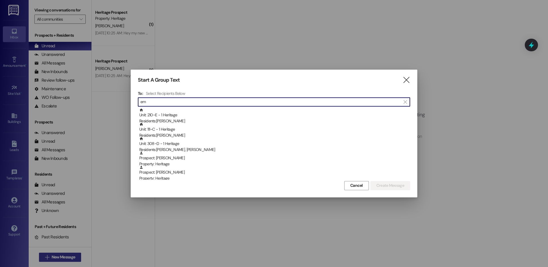
type input "e"
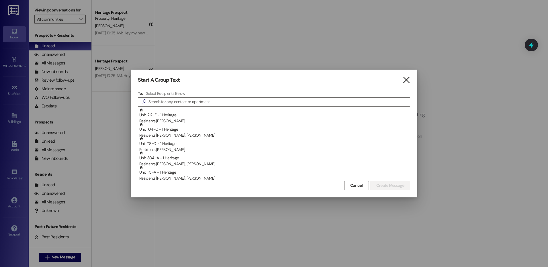
click at [407, 82] on icon "" at bounding box center [407, 80] width 8 height 6
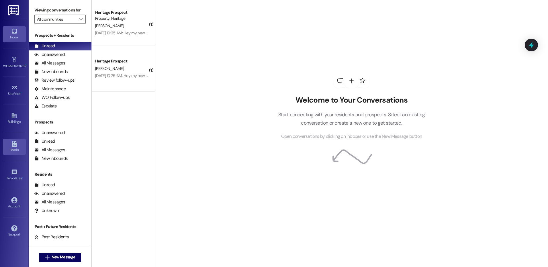
click at [16, 144] on icon at bounding box center [14, 144] width 5 height 6
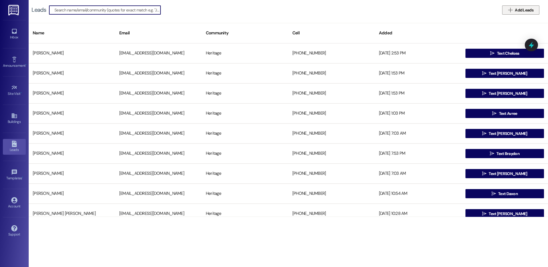
drag, startPoint x: 520, startPoint y: 15, endPoint x: 522, endPoint y: 9, distance: 6.0
click at [520, 15] on div "Leads   Add Leads" at bounding box center [289, 10] width 520 height 20
click at [522, 9] on span "Add Leads" at bounding box center [524, 10] width 19 height 6
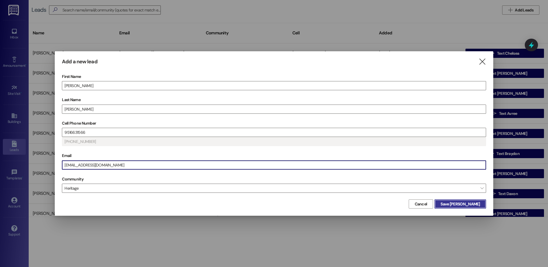
click at [476, 205] on span "Save Emma" at bounding box center [460, 204] width 39 height 6
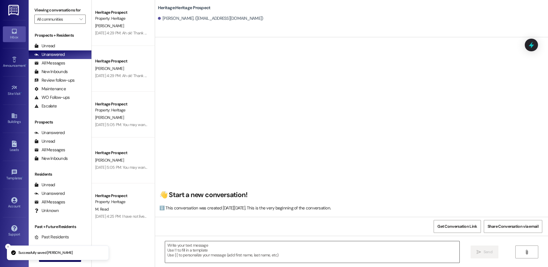
click at [207, 257] on textarea at bounding box center [312, 252] width 294 height 22
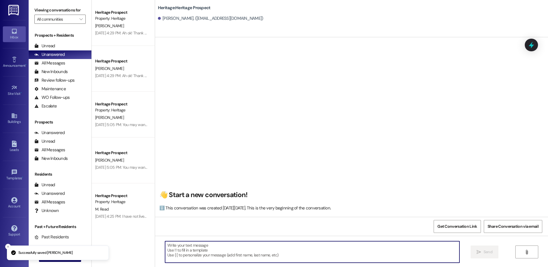
paste textarea "Hey ___! It’s Paige at Heritage Apartments. It looks like you started an applic…"
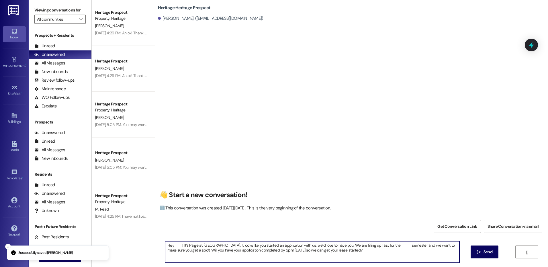
click at [174, 245] on textarea "Hey ___! It’s Paige at Heritage Apartments. It looks like you started an applic…" at bounding box center [312, 252] width 294 height 22
click at [404, 248] on textarea "Hey Emma! It’s Paige at Heritage Apartments. It looks like you started an appli…" at bounding box center [312, 252] width 294 height 22
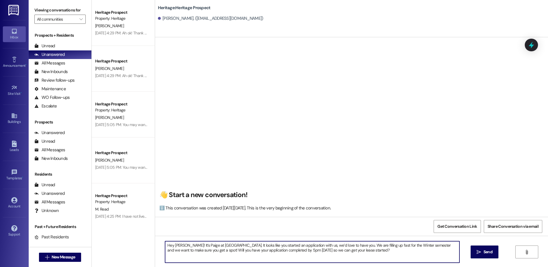
click at [404, 248] on textarea "Hey Emma! It’s Paige at Heritage Apartments. It looks like you started an appli…" at bounding box center [312, 252] width 294 height 22
type textarea "Hey Emma! It’s Paige at Heritage Apartments. It looks like you started an appli…"
click at [493, 258] on button " Send" at bounding box center [485, 252] width 28 height 13
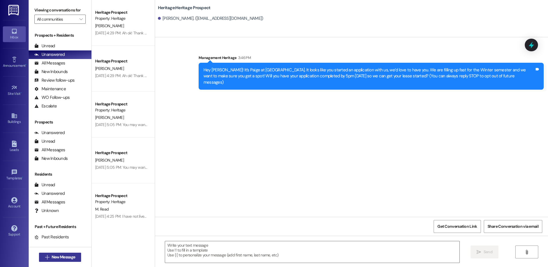
click at [71, 261] on button " New Message" at bounding box center [60, 257] width 42 height 9
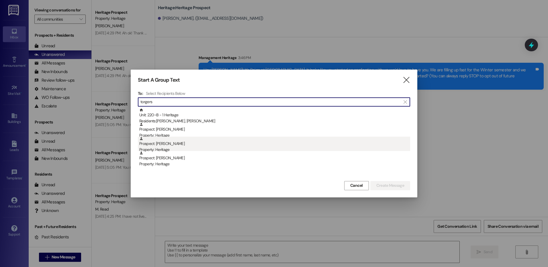
type input "torgers"
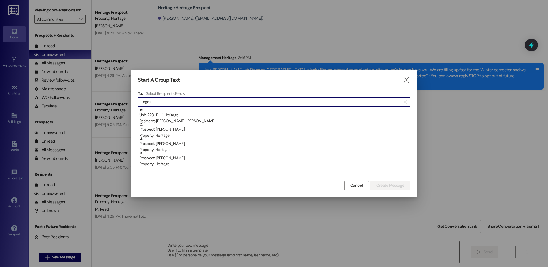
drag, startPoint x: 228, startPoint y: 149, endPoint x: 297, endPoint y: 182, distance: 76.6
click at [230, 149] on div "Property: Heritage" at bounding box center [274, 150] width 271 height 6
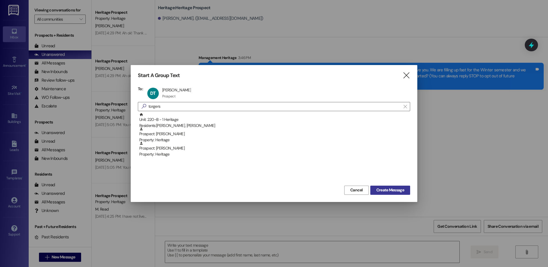
click at [388, 191] on span "Create Message" at bounding box center [391, 190] width 28 height 6
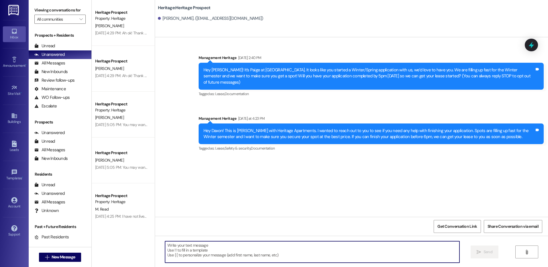
click at [205, 251] on textarea at bounding box center [312, 252] width 294 height 22
paste textarea "Hey ___! This is Paige with Heritage Apartments. I wanted to see if you need he…"
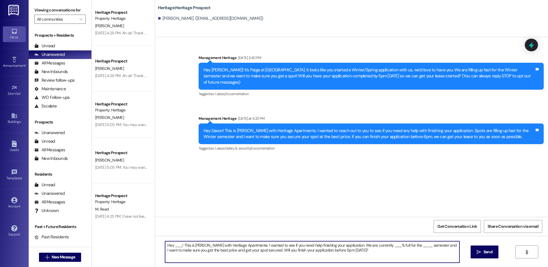
click at [173, 245] on textarea "Hey ___! This is Paige with Heritage Apartments. I wanted to see if you need he…" at bounding box center [312, 252] width 294 height 22
click at [374, 250] on textarea "Hey Daxon! This is Paige with Heritage Apartments. I wanted to see if you need …" at bounding box center [312, 252] width 294 height 22
click at [374, 246] on textarea "Hey Daxon! This is Paige with Heritage Apartments. I wanted to see if you need …" at bounding box center [312, 252] width 294 height 22
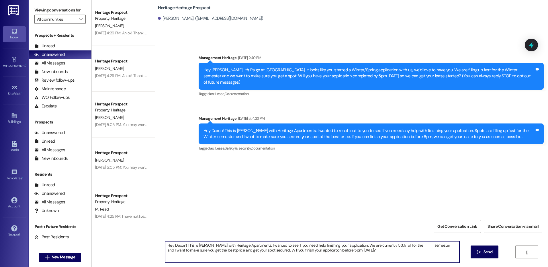
click at [400, 246] on textarea "Hey Daxon! This is Paige with Heritage Apartments. I wanted to see if you need …" at bounding box center [312, 252] width 294 height 22
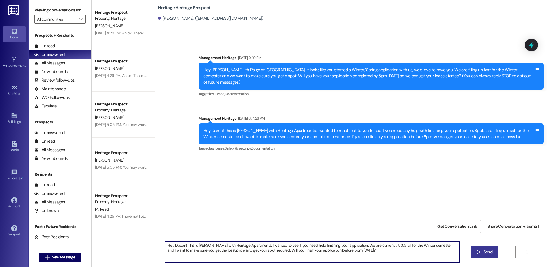
type textarea "Hey Daxon! This is Paige with Heritage Apartments. I wanted to see if you need …"
click at [491, 256] on button " Send" at bounding box center [485, 252] width 28 height 13
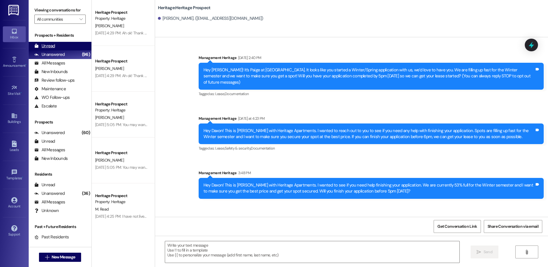
click at [67, 46] on div "Unread (0)" at bounding box center [60, 46] width 63 height 9
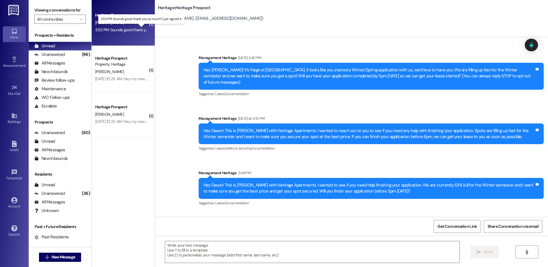
click at [137, 31] on div "3:53 PM: Sounds good thank you so much! I just signed it. 3:53 PM: Sounds good …" at bounding box center [142, 29] width 95 height 5
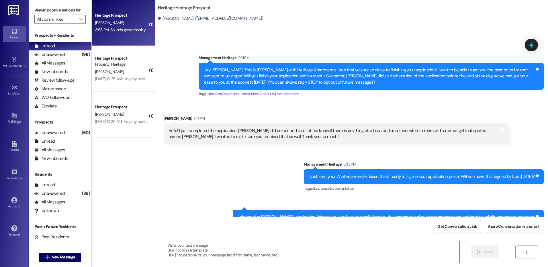
scroll to position [60, 0]
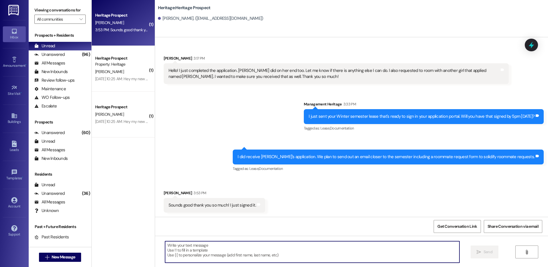
click at [201, 248] on textarea at bounding box center [312, 252] width 294 height 22
paste textarea "I saw that your Fall semester lease hasn’t been signed yet by your Guarantor, _…"
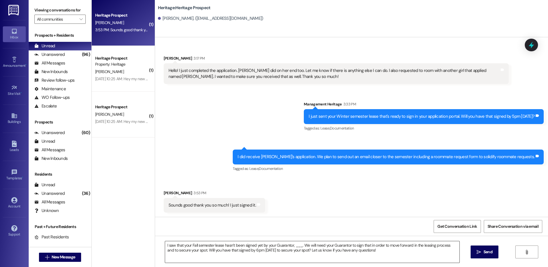
click at [296, 245] on textarea "I saw that your Fall semester lease hasn’t been signed yet by your Guarantor, _…" at bounding box center [312, 252] width 294 height 22
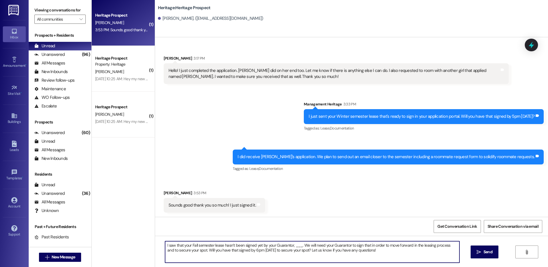
click at [296, 245] on textarea "I saw that your Fall semester lease hasn’t been signed yet by your Guarantor, _…" at bounding box center [312, 252] width 294 height 22
click at [456, 255] on textarea "I saw that your Fall semester lease hasn’t been signed yet by your Guarantor, C…" at bounding box center [312, 252] width 294 height 22
type textarea "I saw that your Fall semester lease hasn’t been signed yet by your Guarantor, C…"
click at [477, 255] on button " Send" at bounding box center [485, 252] width 28 height 13
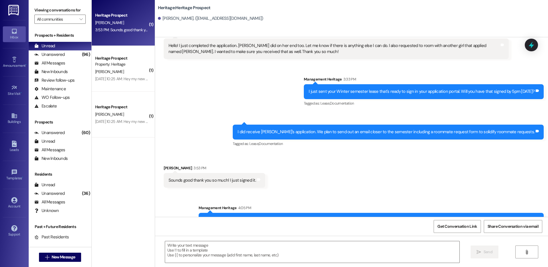
scroll to position [107, 0]
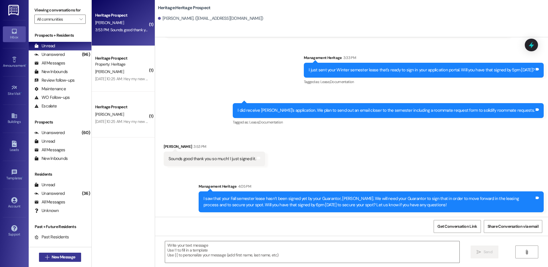
click at [59, 256] on span "New Message" at bounding box center [64, 257] width 24 height 6
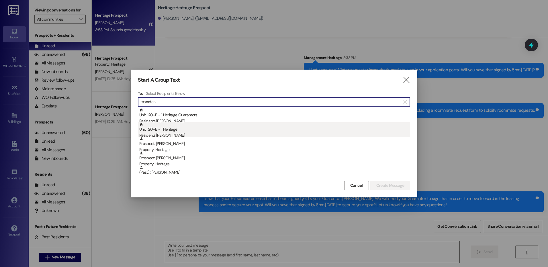
type input "marsden"
click at [192, 135] on div "Residents: Kaden Marsden" at bounding box center [274, 135] width 271 height 6
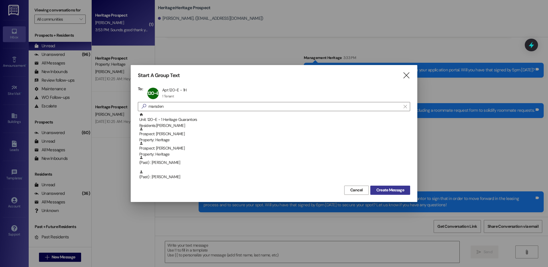
click at [379, 190] on span "Create Message" at bounding box center [391, 190] width 28 height 6
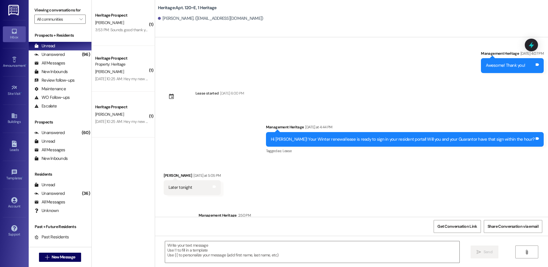
scroll to position [472, 0]
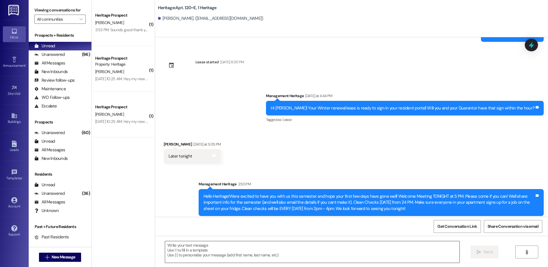
click at [197, 244] on textarea at bounding box center [312, 252] width 294 height 22
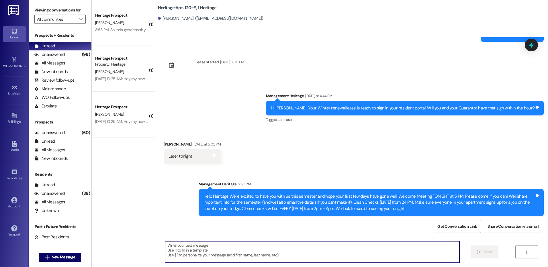
click at [207, 253] on textarea at bounding box center [312, 252] width 294 height 22
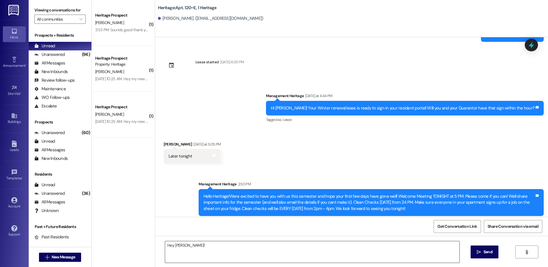
click at [189, 249] on textarea "Hey Kaden!" at bounding box center [312, 252] width 294 height 22
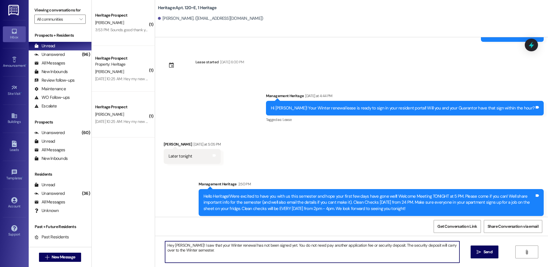
click at [207, 260] on textarea "Hey Kaden! I saw that your Winter renewal has not been signed yet. You do not n…" at bounding box center [312, 252] width 294 height 22
type textarea "Hey Kaden! I saw that your Winter renewal has not been signed yet. You do not n…"
click at [487, 253] on span "Send" at bounding box center [488, 252] width 9 height 6
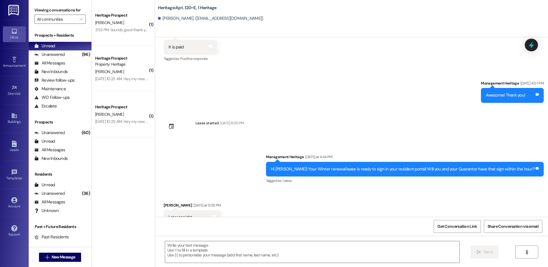
scroll to position [518, 0]
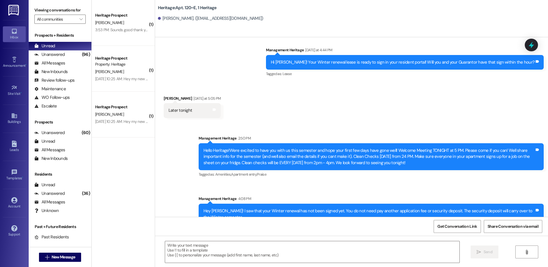
click at [290, 208] on div "Hey Kaden! I saw that your Winter renewal has not been signed yet. You do not n…" at bounding box center [369, 214] width 331 height 12
click at [312, 208] on div "Hey Kaden! I saw that your Winter renewal has not been signed yet. You do not n…" at bounding box center [369, 214] width 331 height 12
drag, startPoint x: 318, startPoint y: 200, endPoint x: 194, endPoint y: 198, distance: 123.6
click at [194, 198] on div "Sent via SMS Management Heritage 4:08 PM Hey Kaden! I saw that your Winter rene…" at bounding box center [371, 211] width 354 height 38
copy div "Hey Kaden! I saw that your Winter renewal has not been signed yet"
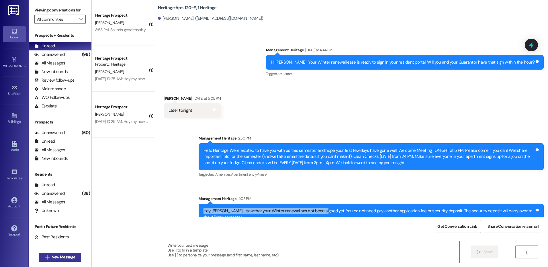
click at [58, 259] on span "New Message" at bounding box center [64, 257] width 24 height 6
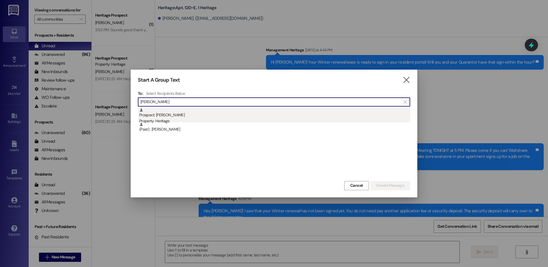
type input "crespo"
click at [318, 113] on div "Prospect: ashlan crespo Property: Heritage" at bounding box center [274, 116] width 271 height 16
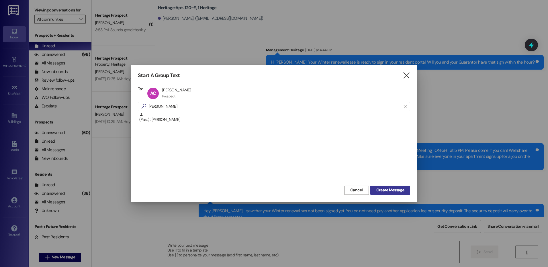
click at [390, 190] on span "Create Message" at bounding box center [391, 190] width 28 height 6
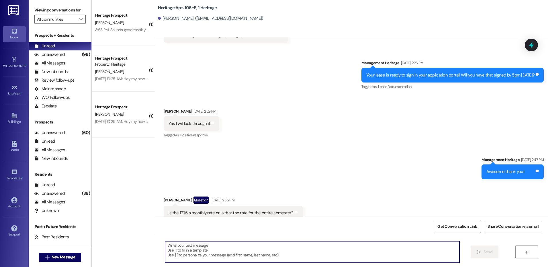
click at [225, 252] on textarea at bounding box center [312, 252] width 294 height 22
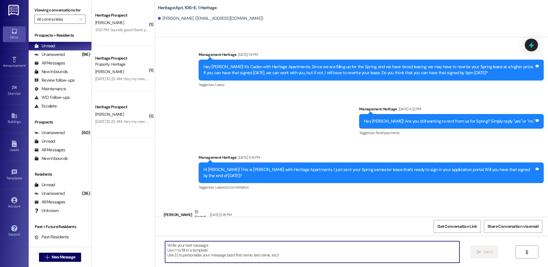
paste textarea "Hey Kaden! I saw that your Winter renewal has not been signed yet"
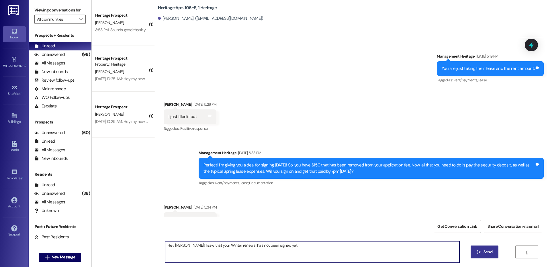
scroll to position [1052, 0]
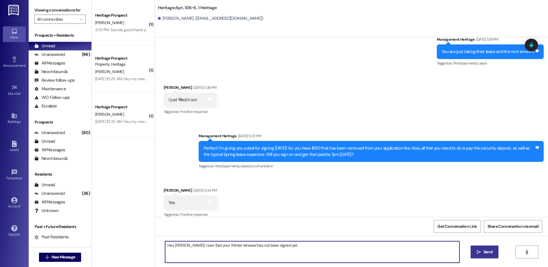
click at [178, 246] on textarea "Hey Kaden! I saw that your Winter renewal has not been signed yet" at bounding box center [312, 252] width 294 height 22
click at [284, 248] on textarea "Hey Ashlan! I saw that your Winter renewal has not been signed yet" at bounding box center [312, 252] width 294 height 22
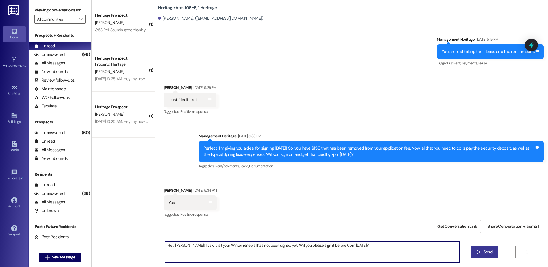
click at [284, 247] on textarea "Hey Ashlan! I saw that your Winter renewal has not been signed yet. Will you pl…" at bounding box center [312, 252] width 294 height 22
type textarea "Hey Ashlan! I saw that your Winter renewal has not been signed yet. Will you pl…"
click at [477, 254] on span " Send" at bounding box center [485, 252] width 18 height 6
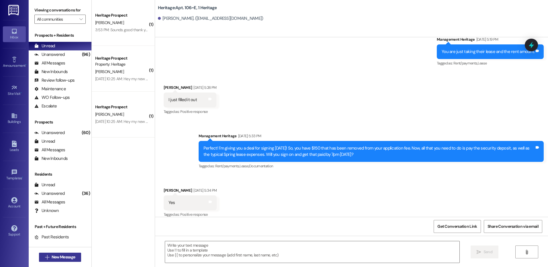
click at [64, 254] on button " New Message" at bounding box center [60, 257] width 42 height 9
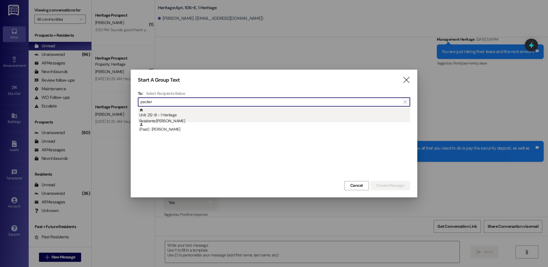
type input "packer"
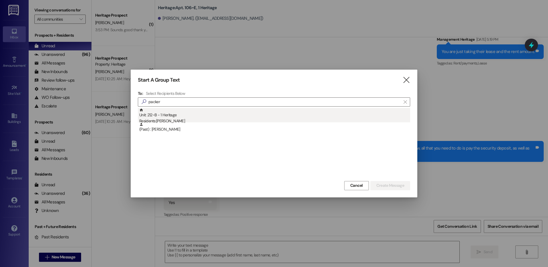
click at [220, 118] on div "Unit: 212~B - 1 Heritage Residents: Caleb Packer" at bounding box center [274, 116] width 271 height 16
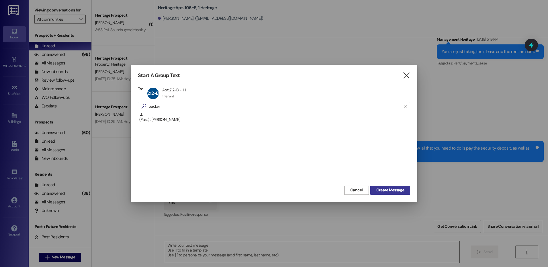
drag, startPoint x: 397, startPoint y: 191, endPoint x: 390, endPoint y: 202, distance: 12.4
click at [397, 191] on span "Create Message" at bounding box center [391, 190] width 28 height 6
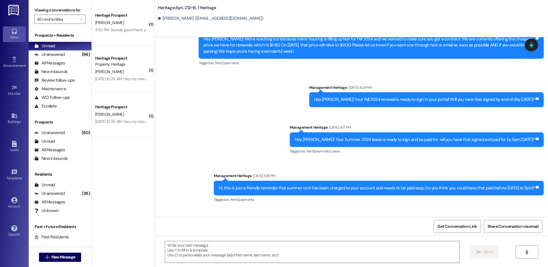
scroll to position [2207, 0]
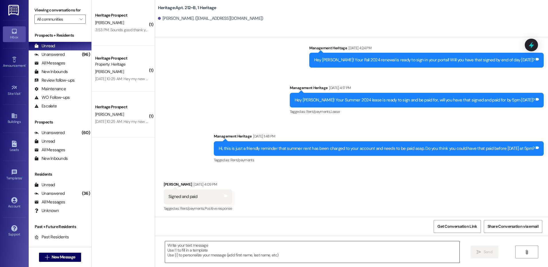
click at [209, 247] on textarea at bounding box center [312, 252] width 294 height 22
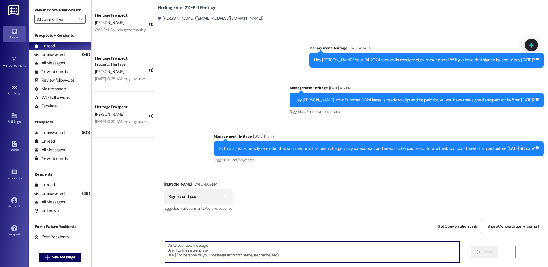
paste textarea "Hey Ashlan! I saw that your Winter renewal has not been signed yet. Will you pl…"
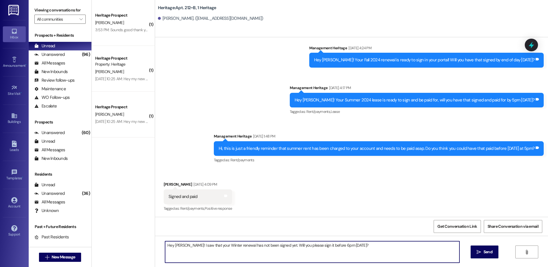
click at [179, 243] on textarea "Hey Ashlan! I saw that your Winter renewal has not been signed yet. Will you pl…" at bounding box center [312, 252] width 294 height 22
click at [182, 245] on textarea "Hey Caleb! I saw that your Winter renewal has not been signed yet. Will you ple…" at bounding box center [312, 252] width 294 height 22
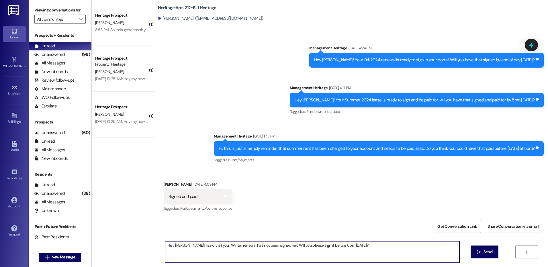
click at [182, 245] on textarea "Hey Caleb! I saw that your Winter renewal has not been signed yet. Will you ple…" at bounding box center [312, 252] width 294 height 22
type textarea "Hey Caleb! I saw that your Winter renewal has not been signed yet. Will you ple…"
click at [483, 251] on span "Send" at bounding box center [488, 252] width 11 height 6
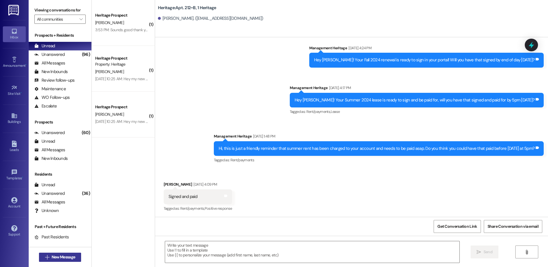
click at [52, 256] on span "New Message" at bounding box center [64, 257] width 24 height 6
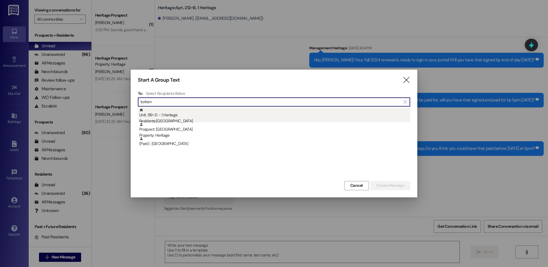
type input "torben"
click at [175, 114] on div "Unit: 319~D - 1 Heritage Residents: Torben Lake" at bounding box center [274, 116] width 271 height 16
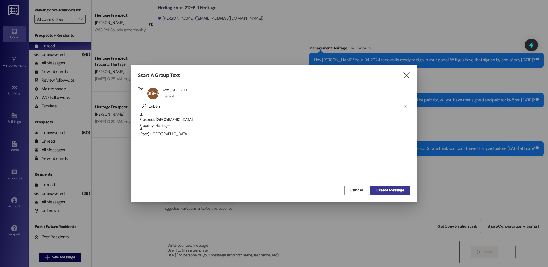
click at [394, 194] on button "Create Message" at bounding box center [390, 190] width 40 height 9
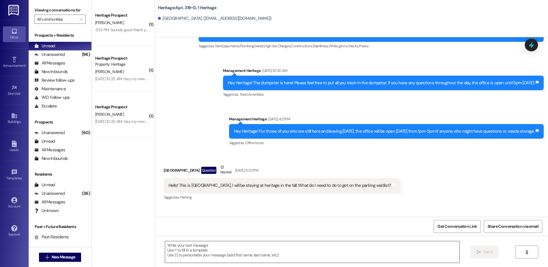
scroll to position [4598, 0]
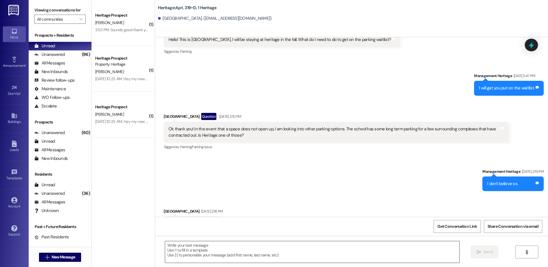
click at [191, 254] on textarea at bounding box center [312, 252] width 294 height 22
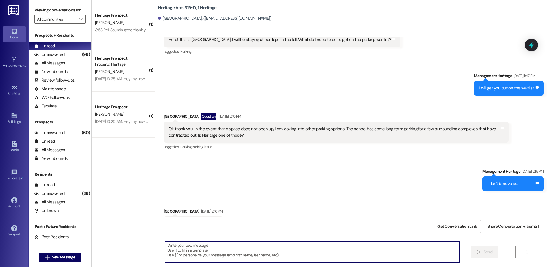
paste textarea "Hey Caleb! I saw that your Winter renewal has not been signed yet. Will you ple…"
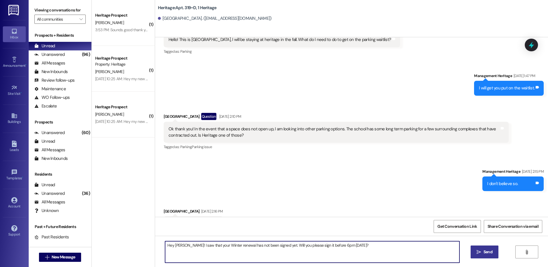
click at [175, 247] on textarea "Hey Caleb! I saw that your Winter renewal has not been signed yet. Will you ple…" at bounding box center [312, 252] width 294 height 22
click at [175, 247] on textarea "Hey Toben! I saw that your Winter renewal has not been signed yet. Will you ple…" at bounding box center [312, 252] width 294 height 22
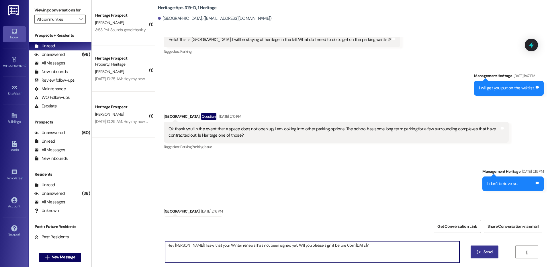
click at [175, 245] on textarea "Hey Toben! I saw that your Winter renewal has not been signed yet. Will you ple…" at bounding box center [312, 252] width 294 height 22
click at [178, 247] on textarea "Hey Torben! I saw that your Winter renewal has not been signed yet. Will you pl…" at bounding box center [312, 252] width 294 height 22
type textarea "Hey Torben! I saw that your Winter renewal has not been signed yet. Will you pl…"
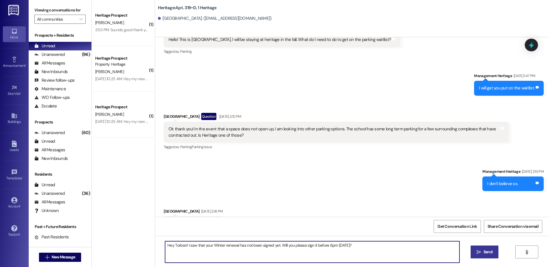
click at [472, 252] on button " Send" at bounding box center [485, 252] width 28 height 13
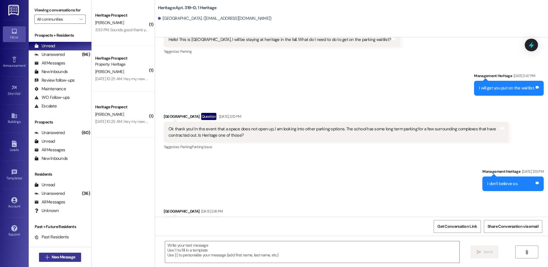
click at [52, 259] on span "New Message" at bounding box center [64, 257] width 24 height 6
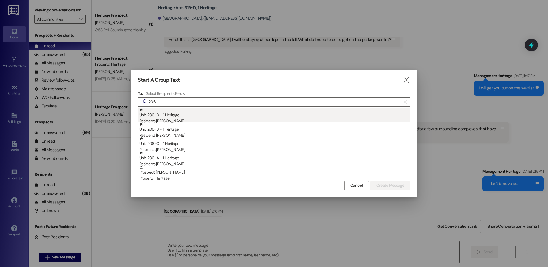
click at [163, 122] on div "Residents: Cheyanne Xenos" at bounding box center [274, 121] width 271 height 6
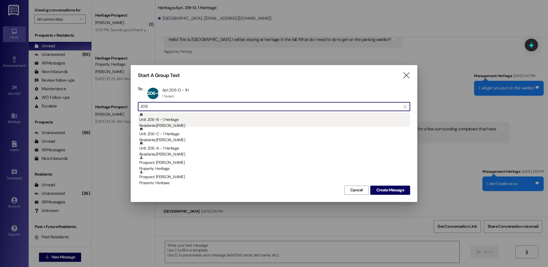
click at [158, 123] on div "Residents: Aubrey Bishop" at bounding box center [274, 126] width 271 height 6
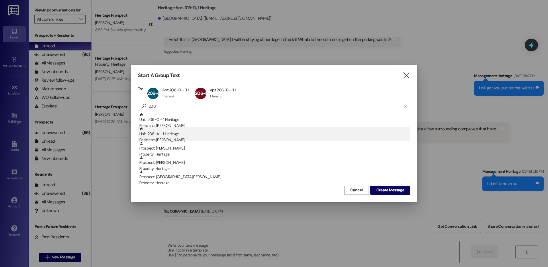
click at [186, 137] on div "Unit: 206~A - 1 Heritage Residents: Karah Abbott" at bounding box center [274, 135] width 271 height 16
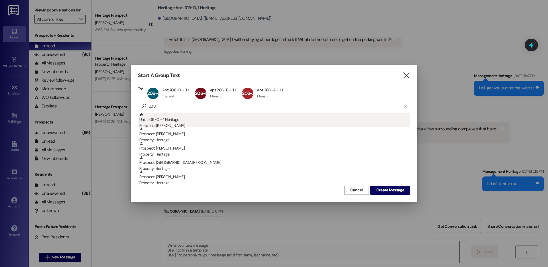
click at [216, 126] on div "Residents: Eden Beerman" at bounding box center [274, 126] width 271 height 6
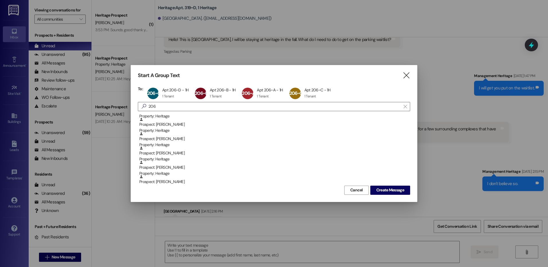
scroll to position [0, 0]
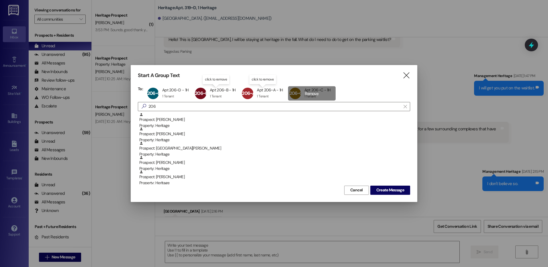
click at [294, 95] on div "206~C Apt 206~C - 1H Apt 206~C - 1H 1 Tenant 1 Tenant click to remove" at bounding box center [312, 93] width 48 height 14
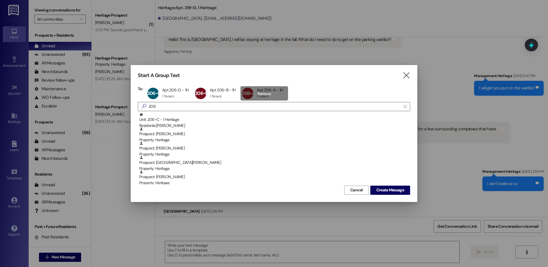
click at [255, 96] on div "206~A Apt 206~A - 1H Apt 206~A - 1H 1 Tenant 1 Tenant click to remove" at bounding box center [264, 93] width 47 height 14
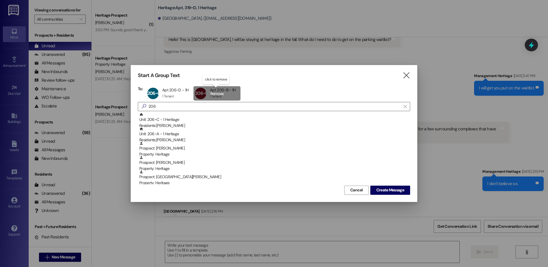
click at [223, 97] on div "206~B Apt 206~B - 1H Apt 206~B - 1H 1 Tenant 1 Tenant click to remove" at bounding box center [217, 93] width 47 height 14
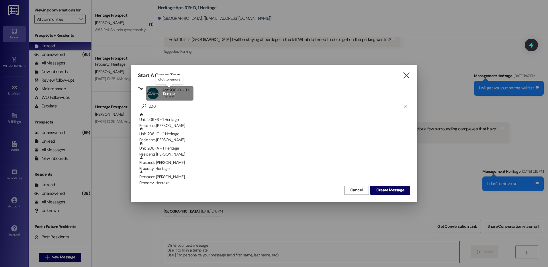
click at [168, 96] on div "206~D Apt 206~D - 1H Apt 206~D - 1H 1 Tenant 1 Tenant click to remove" at bounding box center [170, 93] width 48 height 14
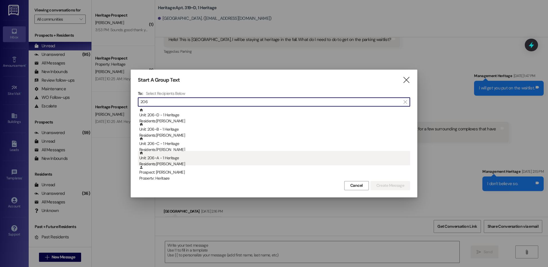
click at [195, 164] on div "Residents: Karah Abbott" at bounding box center [274, 164] width 271 height 6
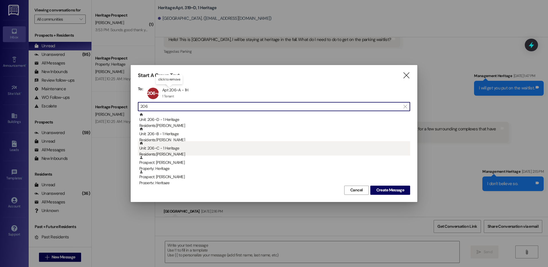
click at [179, 141] on div "Unit: 206~C - 1 Heritage Residents: Eden Beerman" at bounding box center [274, 149] width 271 height 16
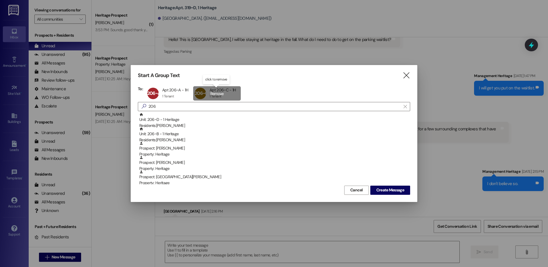
click at [230, 91] on div "206~C Apt 206~C - 1H Apt 206~C - 1H 1 Tenant 1 Tenant click to remove" at bounding box center [217, 93] width 48 height 14
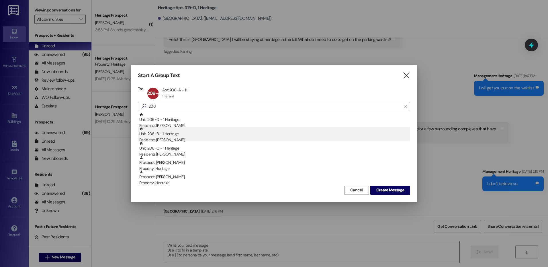
click at [192, 136] on div "Unit: 206~B - 1 Heritage Residents: Aubrey Bishop" at bounding box center [274, 135] width 271 height 16
click at [165, 141] on div "Residents: Eden Beerman" at bounding box center [274, 140] width 271 height 6
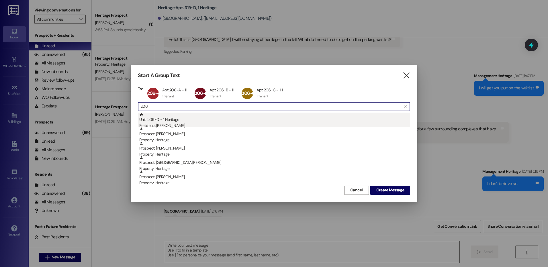
click at [169, 117] on div "Unit: 206~D - 1 Heritage Residents: Cheyanne Xenos" at bounding box center [274, 121] width 271 height 16
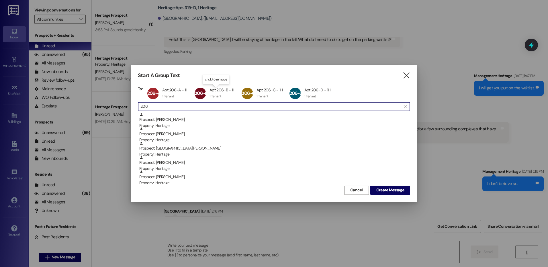
drag, startPoint x: 174, startPoint y: 106, endPoint x: 140, endPoint y: 106, distance: 34.4
click at [140, 106] on div " 206 " at bounding box center [274, 106] width 272 height 9
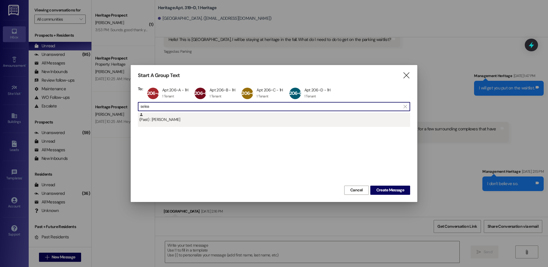
click at [147, 117] on div "(Past) : Seleah Foster" at bounding box center [274, 118] width 271 height 10
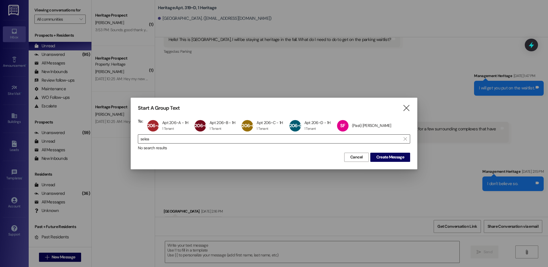
click at [184, 141] on input "selea" at bounding box center [271, 139] width 260 height 8
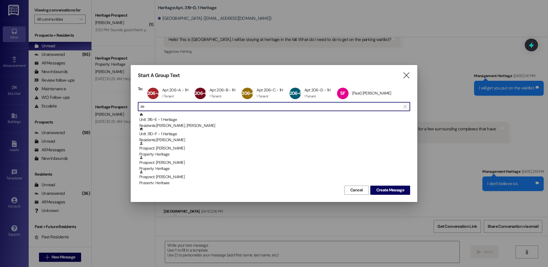
type input "s"
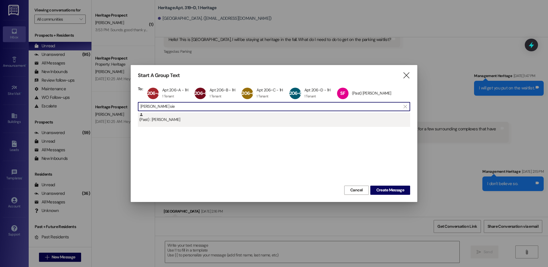
type input "paige sie"
click at [187, 115] on div "(Past) : Paige Siemers" at bounding box center [274, 118] width 271 height 10
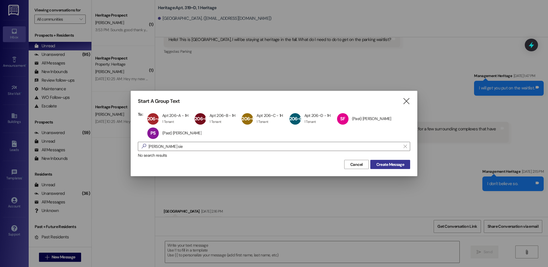
click at [392, 163] on span "Create Message" at bounding box center [391, 165] width 28 height 6
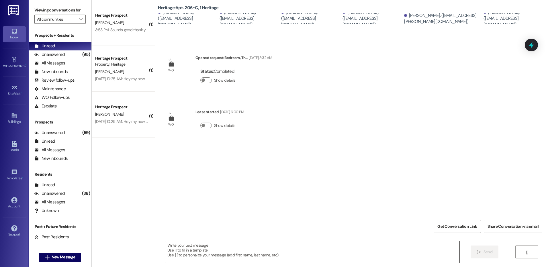
click at [202, 247] on textarea at bounding box center [312, 252] width 294 height 22
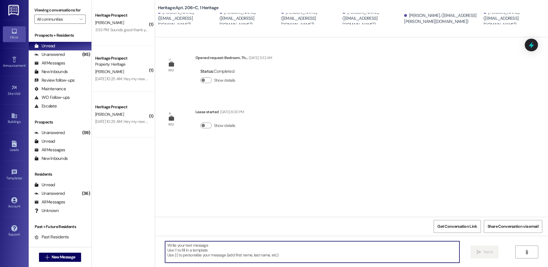
click at [205, 246] on textarea at bounding box center [312, 252] width 294 height 22
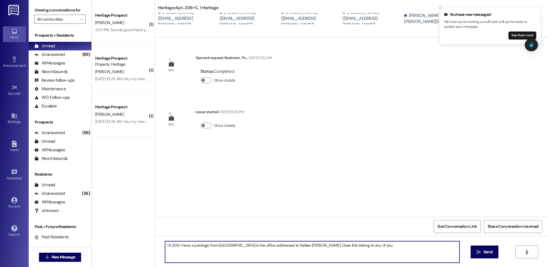
type textarea "Hi 206! I have a package from Walmart in the office addressed to Kaitlee Rowley…"
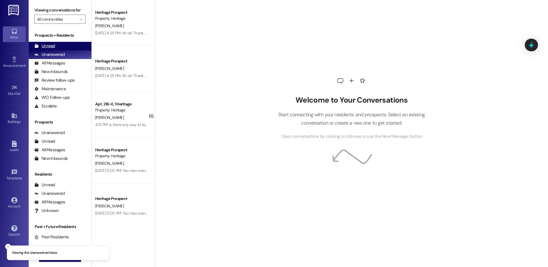
click at [52, 42] on div "Unread (0)" at bounding box center [60, 46] width 63 height 9
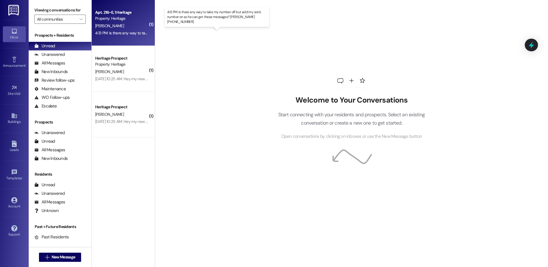
click at [123, 32] on div "4:13 PM: Is there any way to take my number off but add my son's number on so h…" at bounding box center [217, 32] width 244 height 5
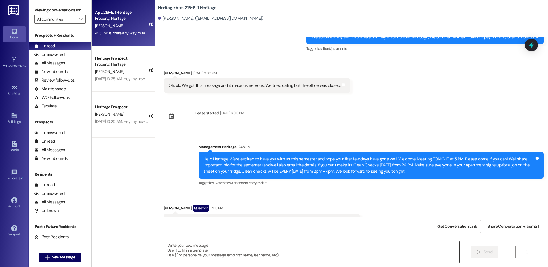
scroll to position [1301, 0]
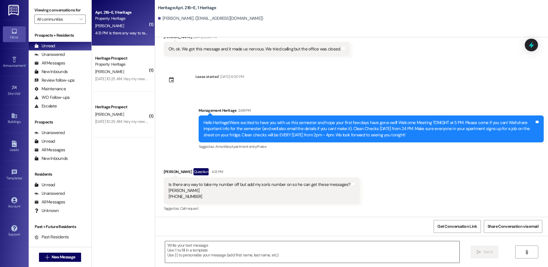
click at [199, 251] on textarea at bounding box center [312, 252] width 294 height 22
click at [212, 260] on textarea at bounding box center [312, 252] width 294 height 22
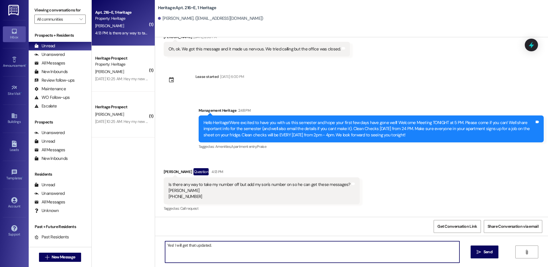
type textarea "Yes! I will get that updated."
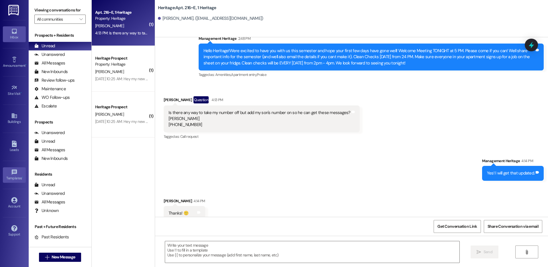
scroll to position [1381, 0]
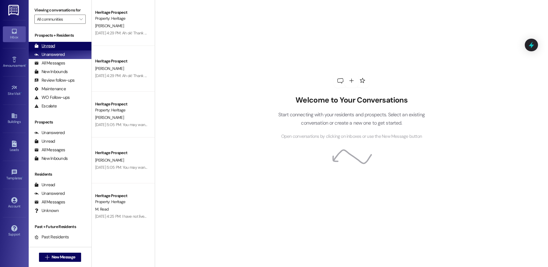
click at [64, 46] on div "Unread (0)" at bounding box center [60, 46] width 63 height 9
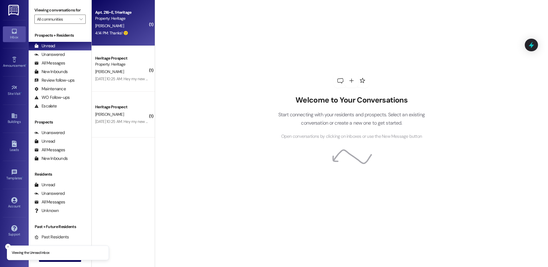
click at [121, 26] on div "[PERSON_NAME]" at bounding box center [122, 25] width 54 height 7
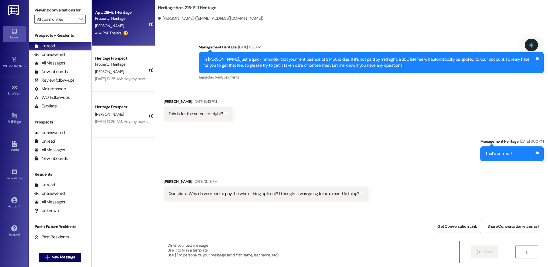
scroll to position [1390, 0]
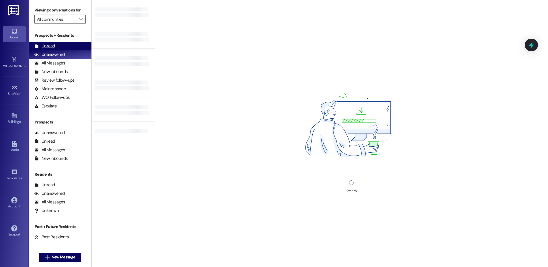
click at [51, 44] on div "Unread" at bounding box center [44, 46] width 21 height 6
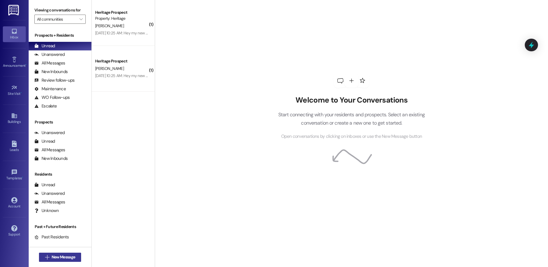
click at [77, 253] on button " New Message" at bounding box center [60, 257] width 42 height 9
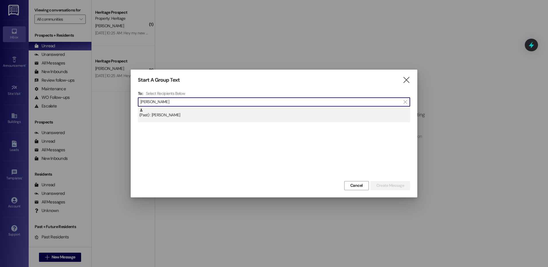
type input "[PERSON_NAME]"
click at [228, 114] on div "(Past) : Jenna Prizer" at bounding box center [274, 113] width 271 height 10
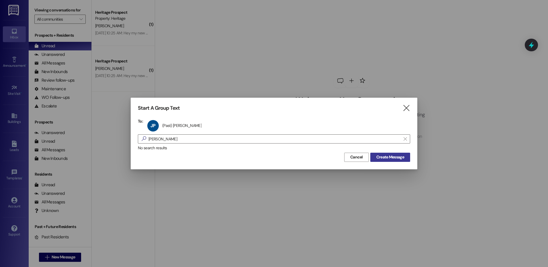
click at [386, 159] on span "Create Message" at bounding box center [391, 157] width 28 height 6
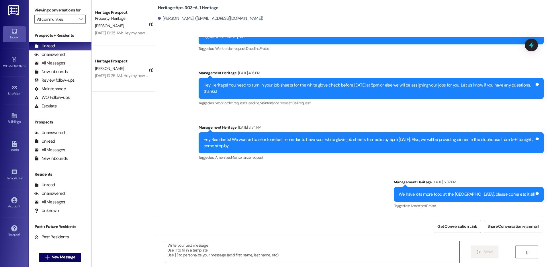
click at [240, 255] on textarea at bounding box center [312, 252] width 294 height 22
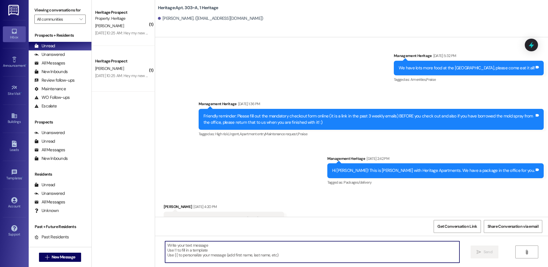
scroll to position [1743, 0]
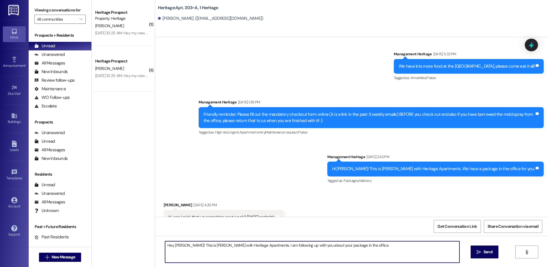
click at [324, 245] on textarea "Hey Jenna! This is Paige with Heritage Apartments. I am following up with you a…" at bounding box center [312, 252] width 294 height 22
type textarea "Hey Jenna! This is Paige with Heritage Apartments. I am following up with you a…"
click at [482, 249] on button " Send" at bounding box center [485, 252] width 28 height 13
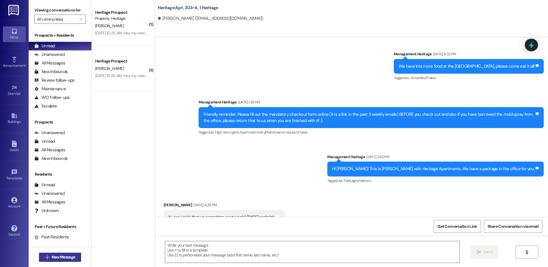
click at [67, 254] on span "New Message" at bounding box center [64, 257] width 24 height 6
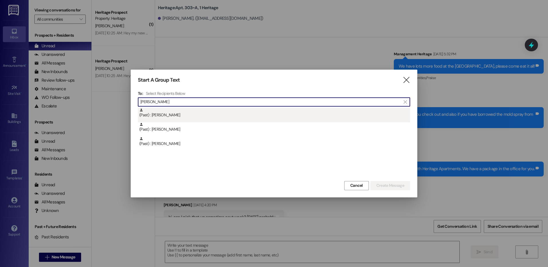
type input "cogbill"
click at [200, 107] on div "To: Select Recipients Below  cogbill  (Past) : Jarod Cogbill (Past) : Nathan …" at bounding box center [274, 135] width 272 height 89
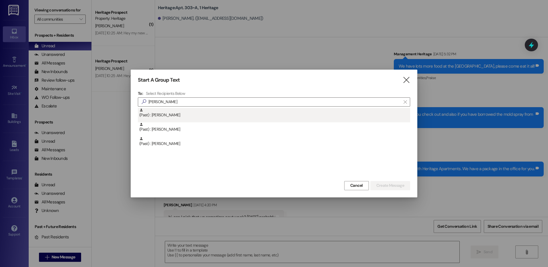
click at [210, 115] on div "(Past) : Jarod Cogbill" at bounding box center [274, 113] width 271 height 10
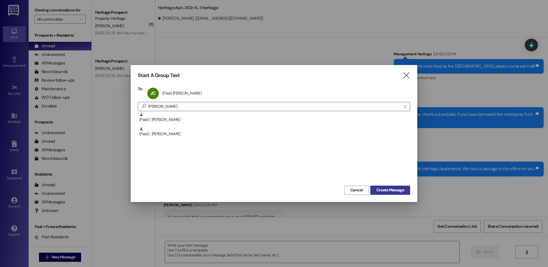
click at [400, 188] on span "Create Message" at bounding box center [391, 190] width 28 height 6
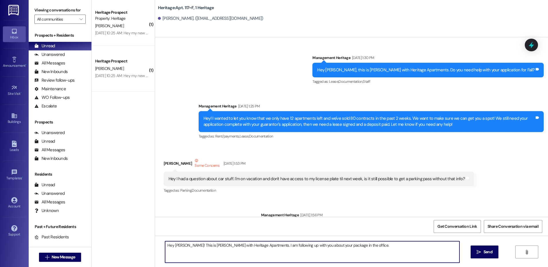
scroll to position [13377, 0]
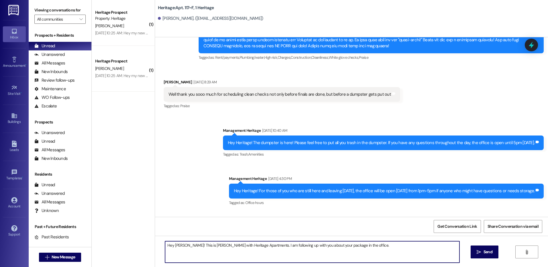
click at [175, 243] on textarea "Hey Jenna! This is Paige with Heritage Apartments. I am following up with you a…" at bounding box center [312, 252] width 294 height 22
type textarea "Hey Jarod! This is Paige with Heritage Apartments. I am following up with you a…"
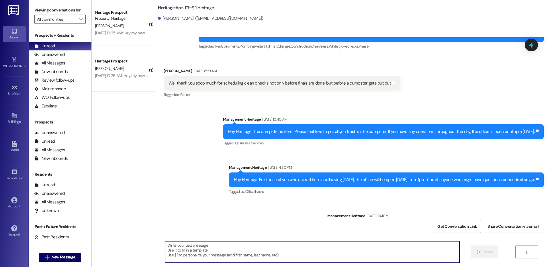
scroll to position [13417, 0]
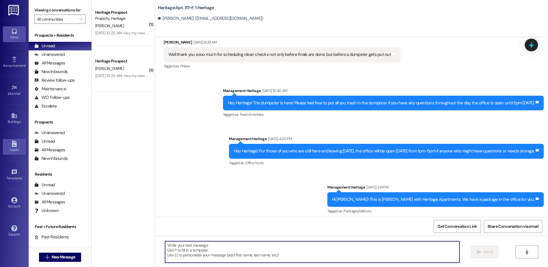
click at [11, 145] on link "Leads" at bounding box center [14, 146] width 23 height 15
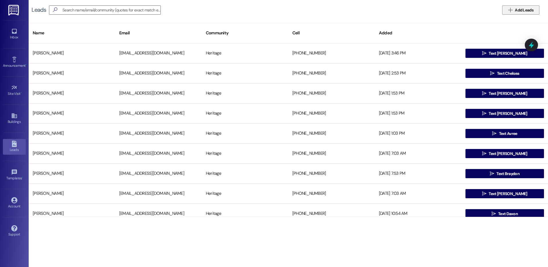
click at [519, 10] on span "Add Leads" at bounding box center [524, 10] width 19 height 6
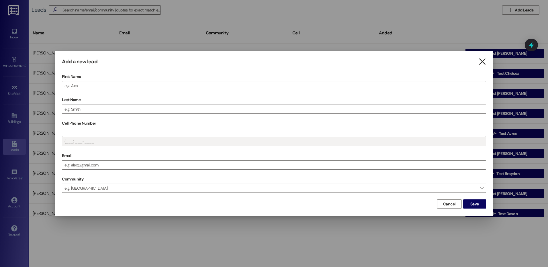
click at [484, 62] on icon "" at bounding box center [483, 62] width 8 height 6
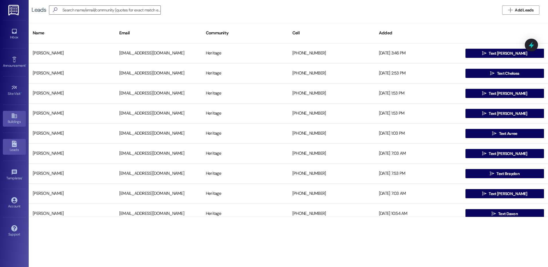
click at [13, 120] on div "Buildings" at bounding box center [14, 122] width 29 height 6
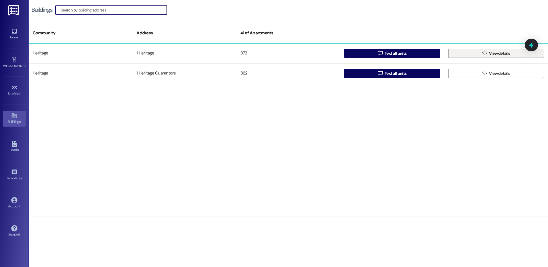
click at [489, 51] on span "View details" at bounding box center [499, 53] width 21 height 6
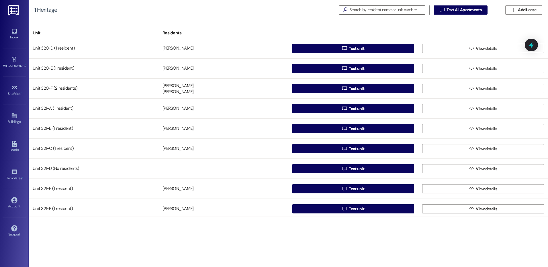
scroll to position [7293, 0]
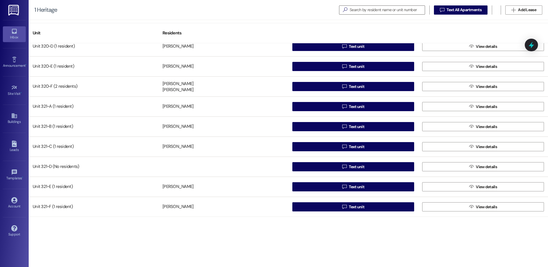
click at [14, 37] on div "Inbox" at bounding box center [14, 37] width 29 height 6
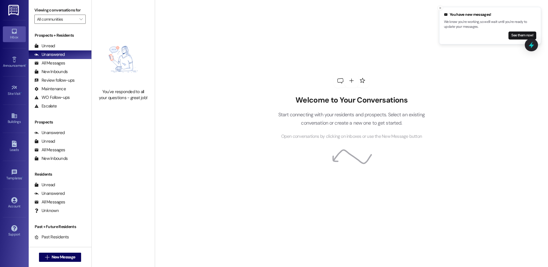
click at [54, 250] on div " New Message" at bounding box center [60, 257] width 42 height 14
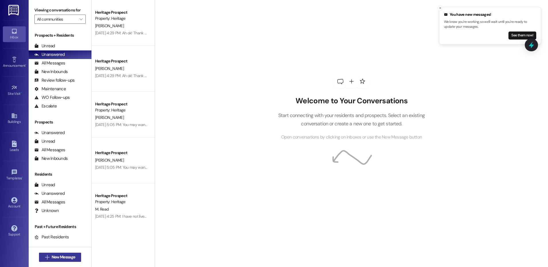
click at [58, 258] on span "New Message" at bounding box center [64, 257] width 24 height 6
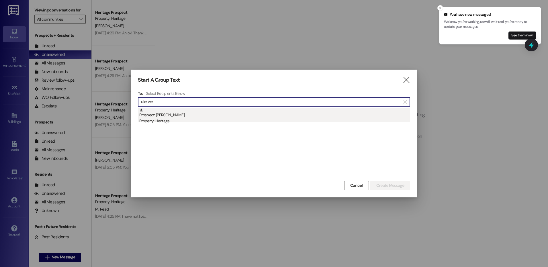
type input "luke we"
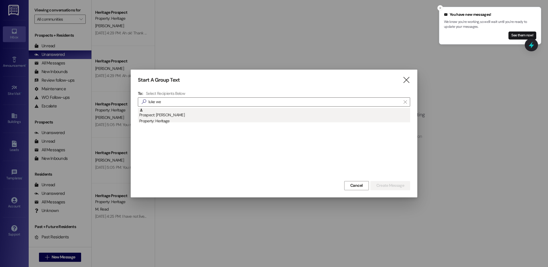
click at [251, 115] on div "Prospect: Luke Webb Property: Heritage" at bounding box center [274, 116] width 271 height 16
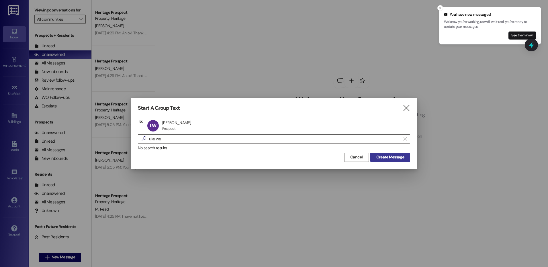
click at [374, 155] on button "Create Message" at bounding box center [390, 157] width 40 height 9
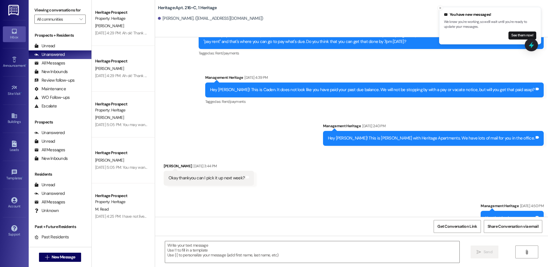
scroll to position [5125, 0]
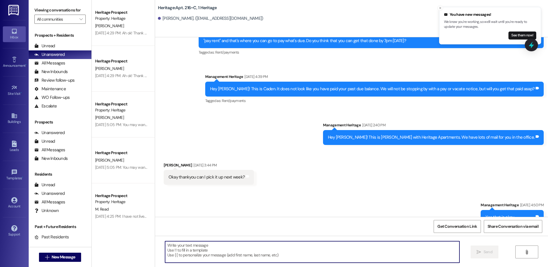
click at [210, 251] on textarea at bounding box center [312, 252] width 294 height 22
paste textarea "Hey Jenna! This is Paige with Heritage Apartments. I am following up with you a…"
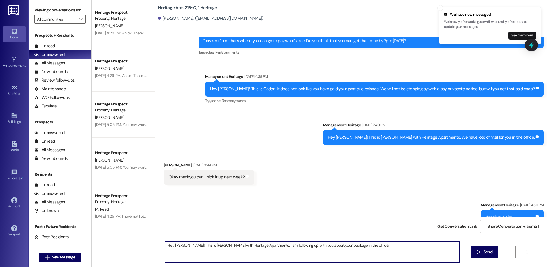
click at [179, 246] on textarea "Hey Jenna! This is Paige with Heritage Apartments. I am following up with you a…" at bounding box center [312, 252] width 294 height 22
click at [318, 247] on textarea "Hey Luke! This is Paige with Heritage Apartments. I am following up with you ab…" at bounding box center [312, 252] width 294 height 22
type textarea "Hey Luke! This is Paige with Heritage Apartments. I am following up with you ab…"
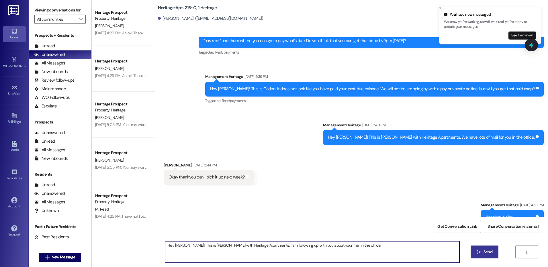
click at [477, 253] on icon "" at bounding box center [479, 252] width 4 height 5
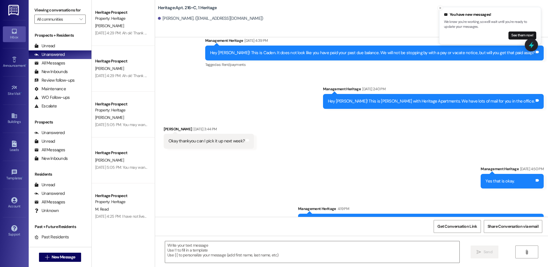
scroll to position [5165, 0]
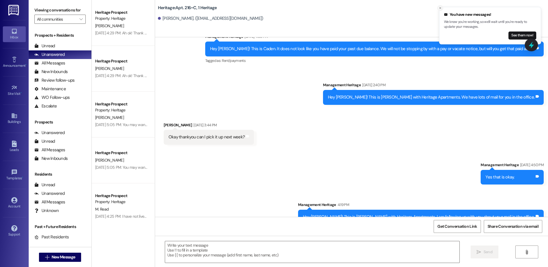
click at [441, 7] on icon "Close toast" at bounding box center [440, 7] width 3 height 3
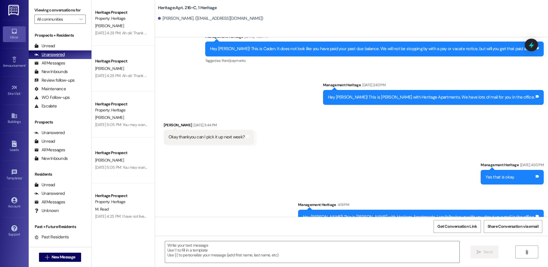
click at [79, 50] on div "Unanswered (0)" at bounding box center [60, 54] width 63 height 9
click at [78, 48] on div "Unread (0)" at bounding box center [60, 46] width 63 height 9
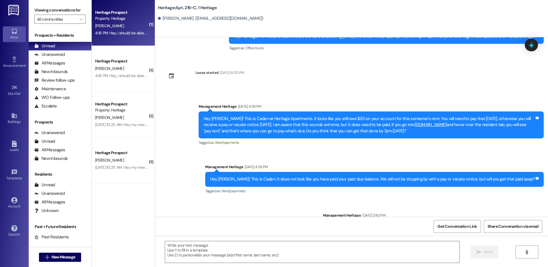
scroll to position [5085, 0]
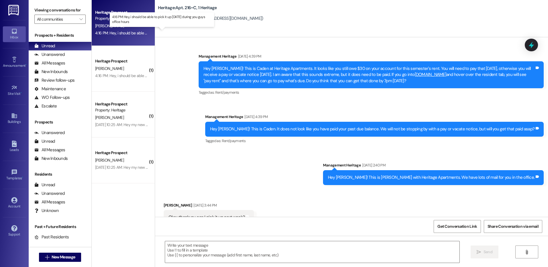
click at [132, 31] on div "4:16 PM: Hey, i should be able to pick it up tomorrow during you guys office ho…" at bounding box center [159, 32] width 129 height 5
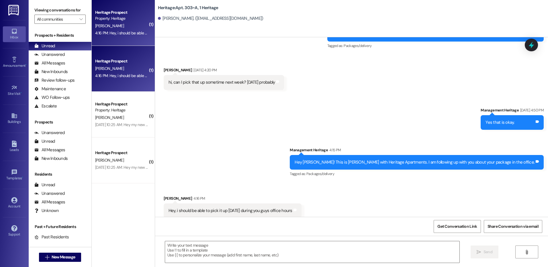
scroll to position [1880, 0]
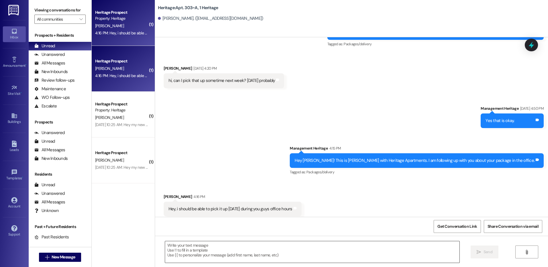
click at [189, 258] on textarea at bounding box center [312, 252] width 294 height 22
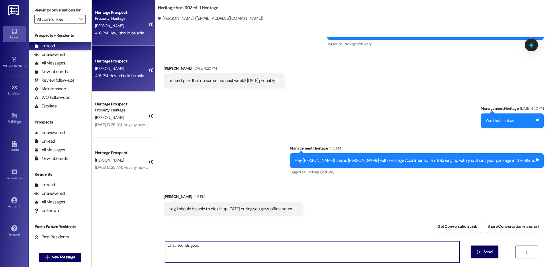
type textarea "Okay sounds good."
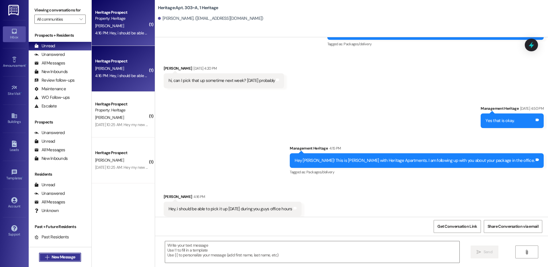
click at [65, 256] on span "New Message" at bounding box center [64, 257] width 24 height 6
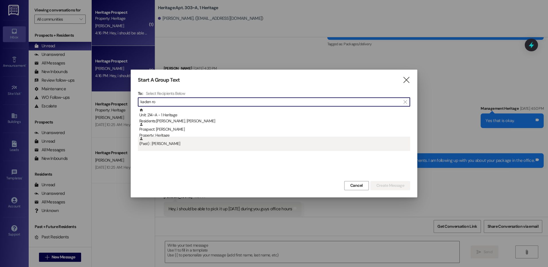
type input "kaden ro"
click at [169, 149] on div "(Past) : Kaden Rowley" at bounding box center [274, 144] width 272 height 14
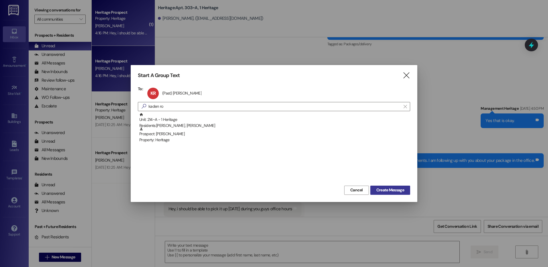
click at [386, 186] on button "Create Message" at bounding box center [390, 190] width 40 height 9
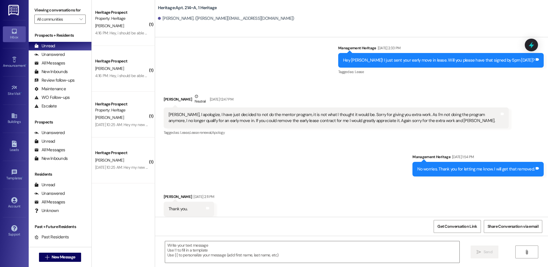
scroll to position [7112, 0]
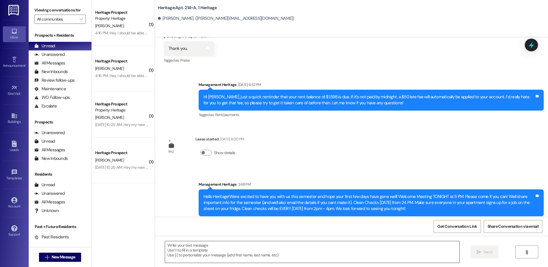
click at [188, 253] on textarea at bounding box center [312, 252] width 294 height 22
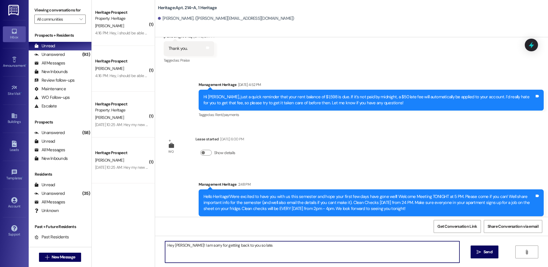
click at [255, 247] on textarea "Hey Kaden! I am sorry for getting back to you so late." at bounding box center [312, 252] width 294 height 22
click at [348, 246] on textarea "Hey Kaden! I am sorry for getting back to you so late. You are your roommate as…" at bounding box center [312, 252] width 294 height 22
click at [421, 247] on textarea "Hey Kaden! I am sorry for getting back to you so late. You are your roommate as…" at bounding box center [312, 252] width 294 height 22
click at [420, 245] on textarea "Hey Kaden! I am sorry for getting back to you so late. You are your roommate as…" at bounding box center [312, 252] width 294 height 22
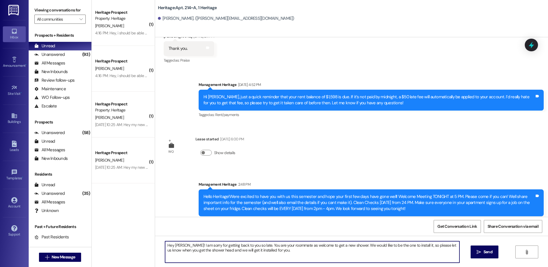
type textarea "Hey Kaden! I am sorry for getting back to you so late. You are your roommate as…"
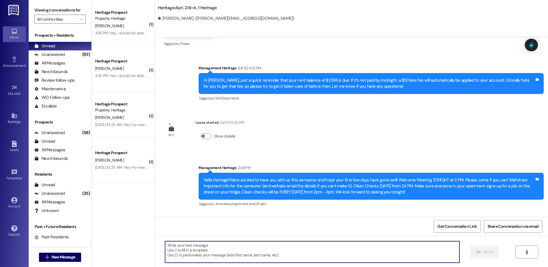
scroll to position [7158, 0]
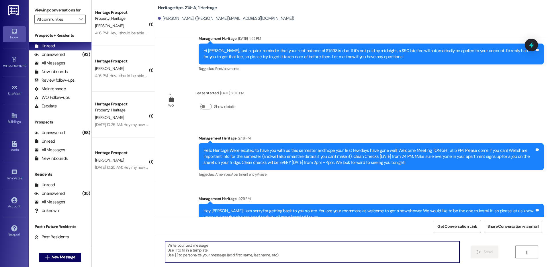
click at [303, 242] on textarea at bounding box center [312, 252] width 294 height 22
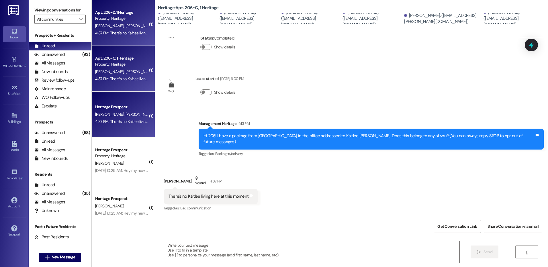
scroll to position [27, 0]
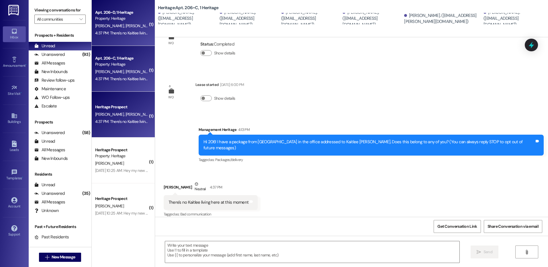
click at [112, 118] on div "S. Foster P. Siemers" at bounding box center [122, 114] width 54 height 7
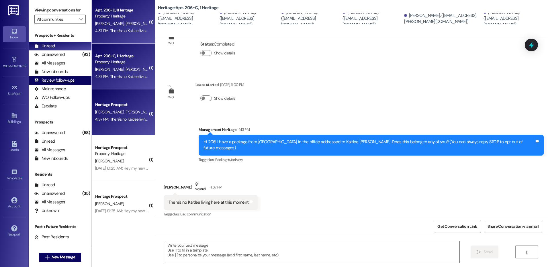
scroll to position [3, 0]
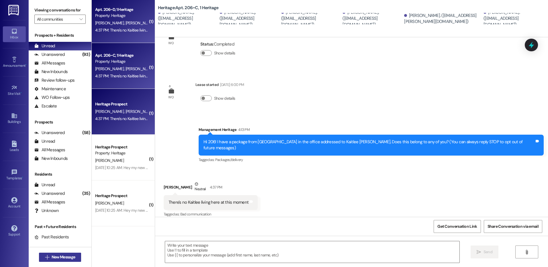
click at [61, 257] on span "New Message" at bounding box center [64, 257] width 24 height 6
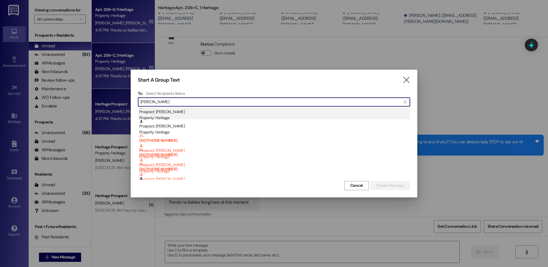
scroll to position [86, 0]
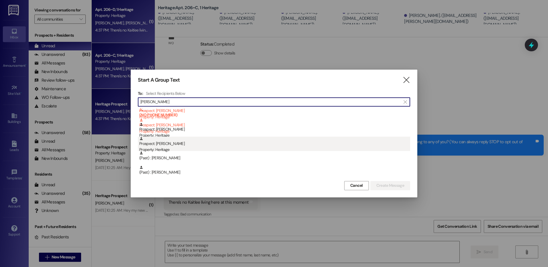
type input "tyler"
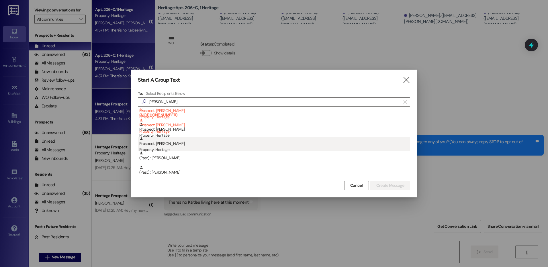
click at [183, 140] on div "Prospect: Tyler Adamson Property: Heritage" at bounding box center [274, 145] width 271 height 16
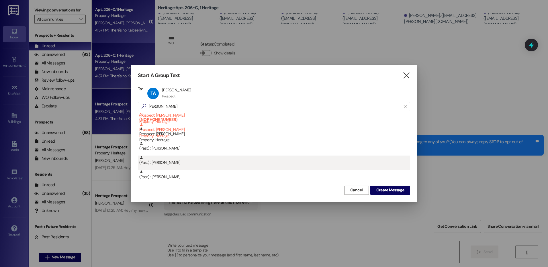
drag, startPoint x: 380, startPoint y: 188, endPoint x: 347, endPoint y: 165, distance: 39.9
click at [379, 188] on span "Create Message" at bounding box center [391, 190] width 28 height 6
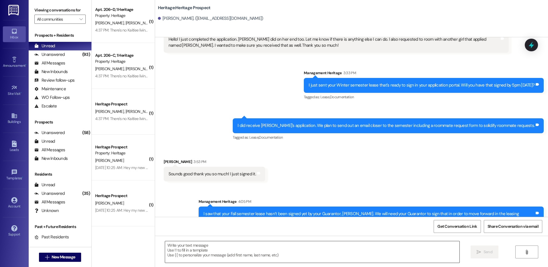
scroll to position [115, 0]
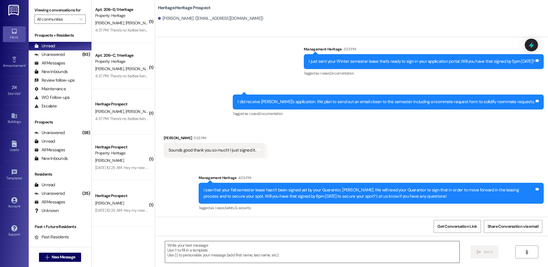
click at [182, 255] on textarea at bounding box center [312, 252] width 294 height 22
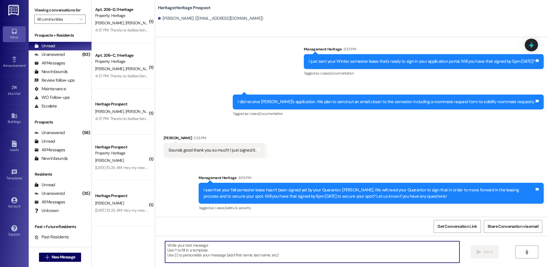
paste textarea "Thanks for getting your lease signed! All that is left to secure your lease is …"
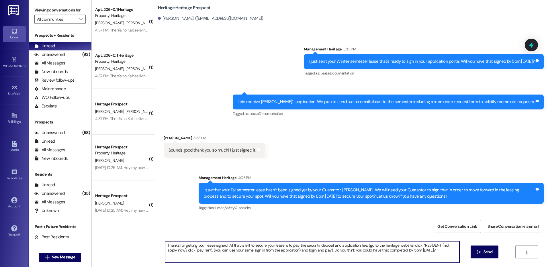
click at [399, 252] on textarea "Thanks for getting your lease signed! All that is left to secure your lease is …" at bounding box center [312, 252] width 294 height 22
type textarea "Thanks for getting your lease signed! All that is left to secure your lease is …"
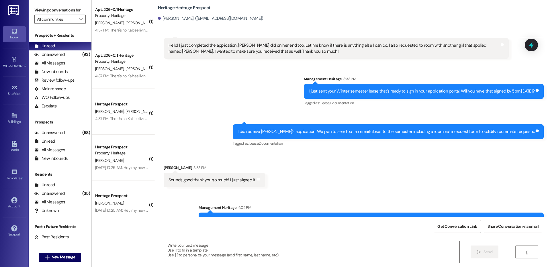
scroll to position [161, 0]
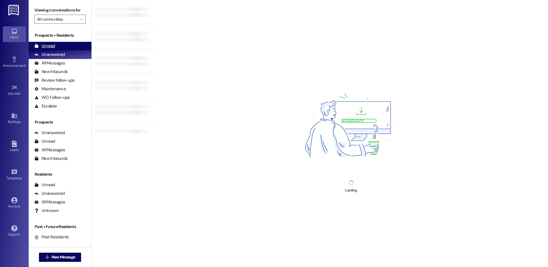
click at [53, 47] on div "Unread" at bounding box center [44, 46] width 21 height 6
